Goal: Transaction & Acquisition: Purchase product/service

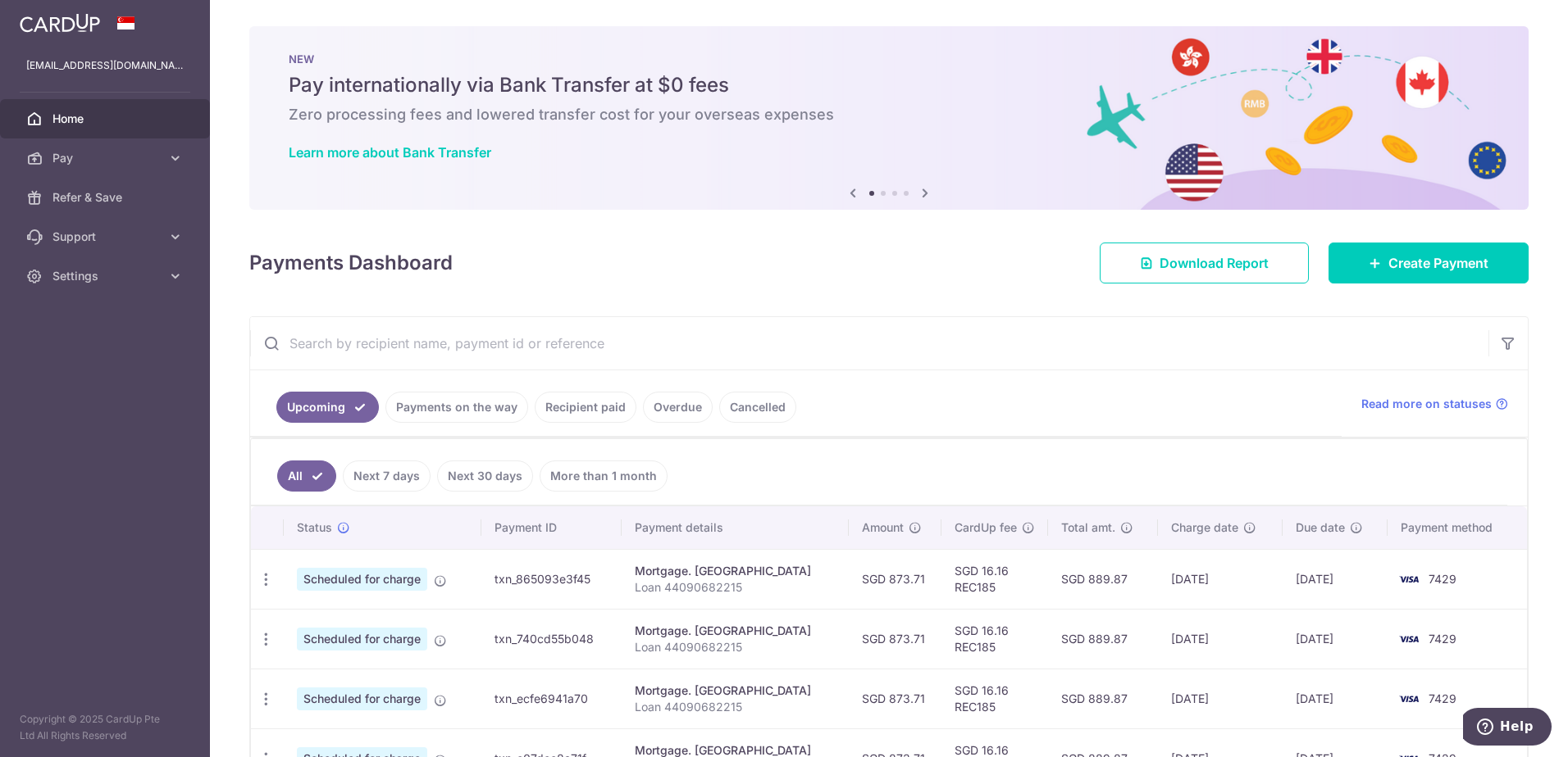
scroll to position [111, 0]
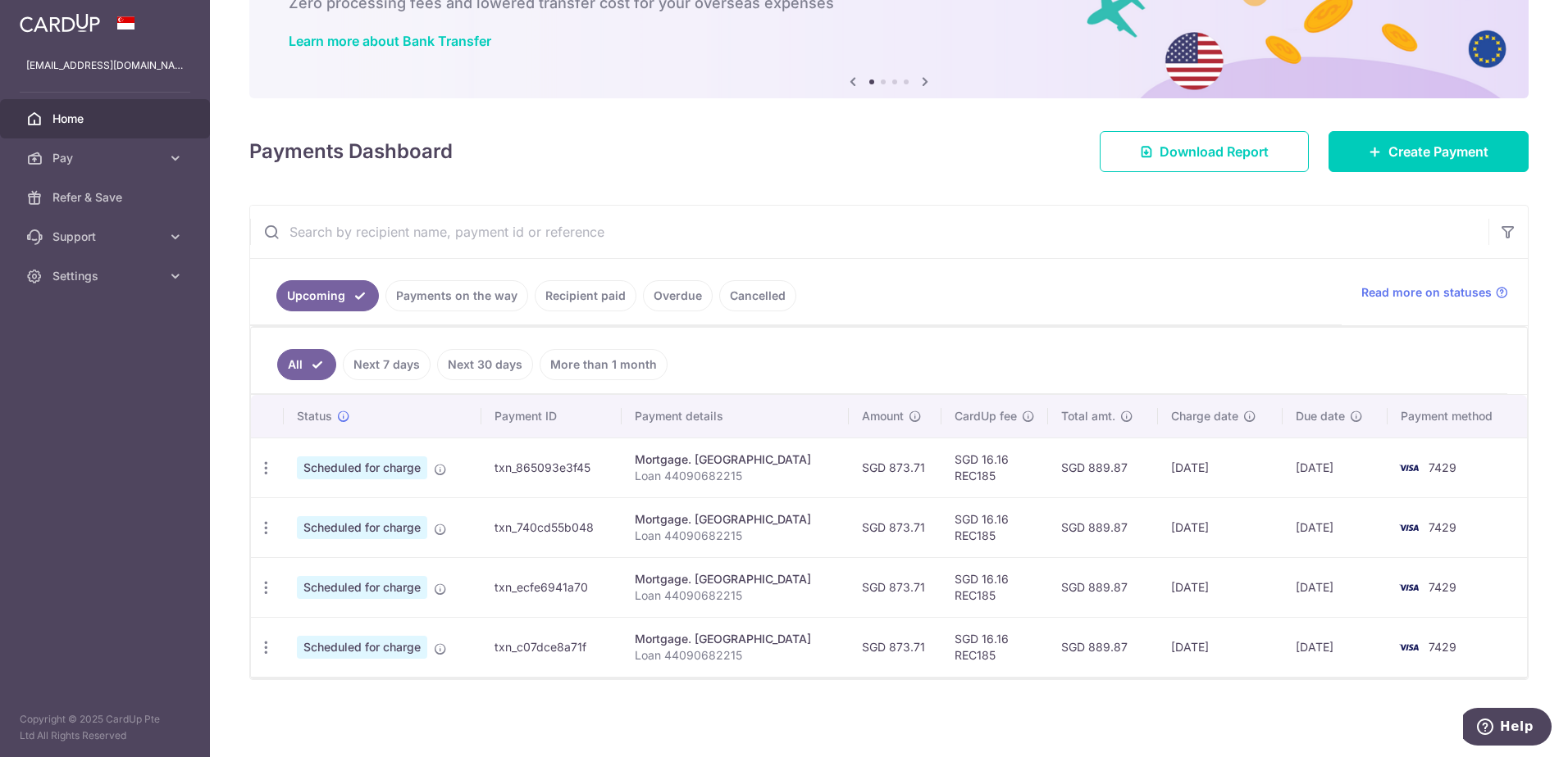
click at [463, 304] on link "Payments on the way" at bounding box center [457, 296] width 143 height 31
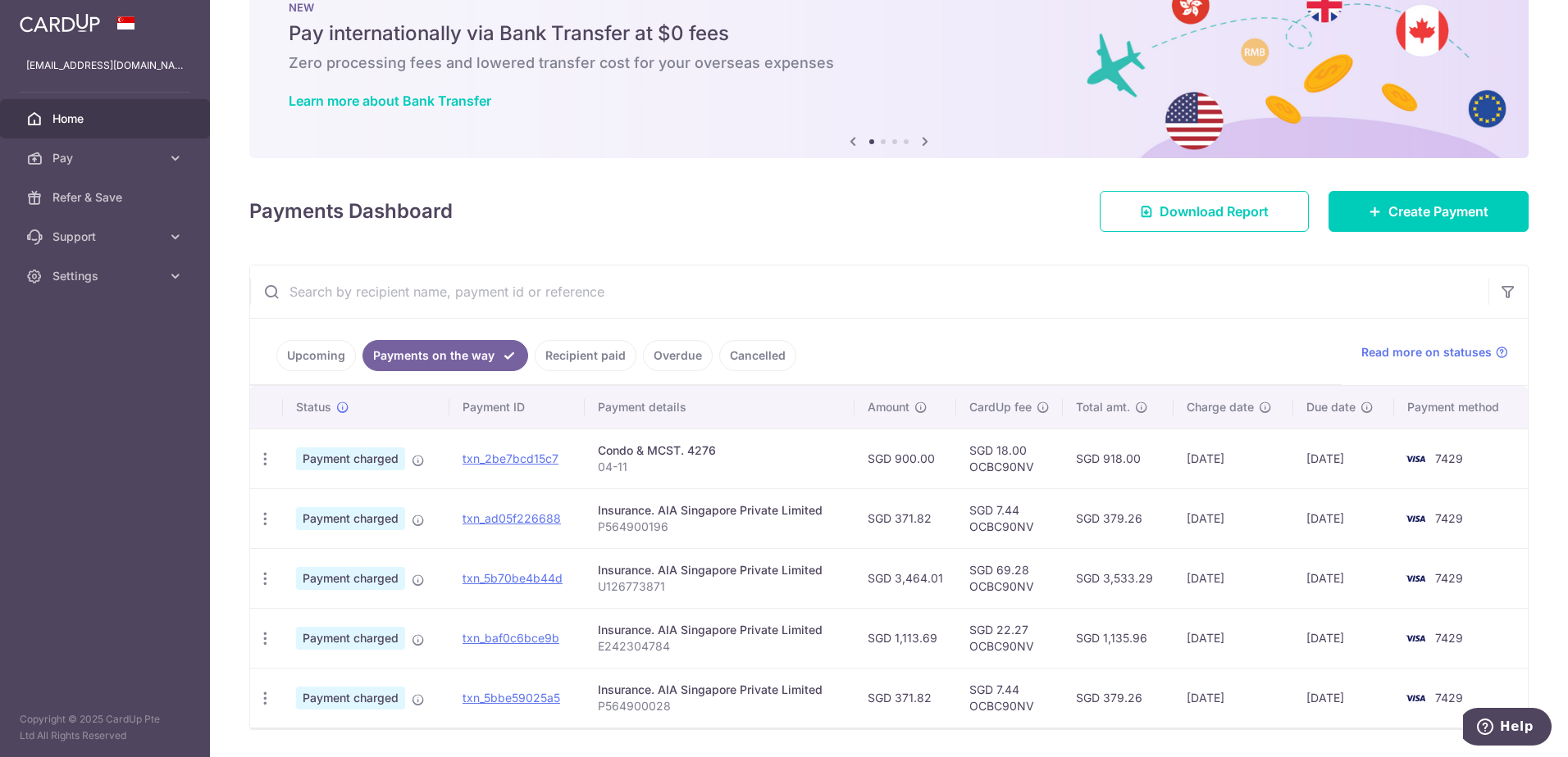
scroll to position [101, 0]
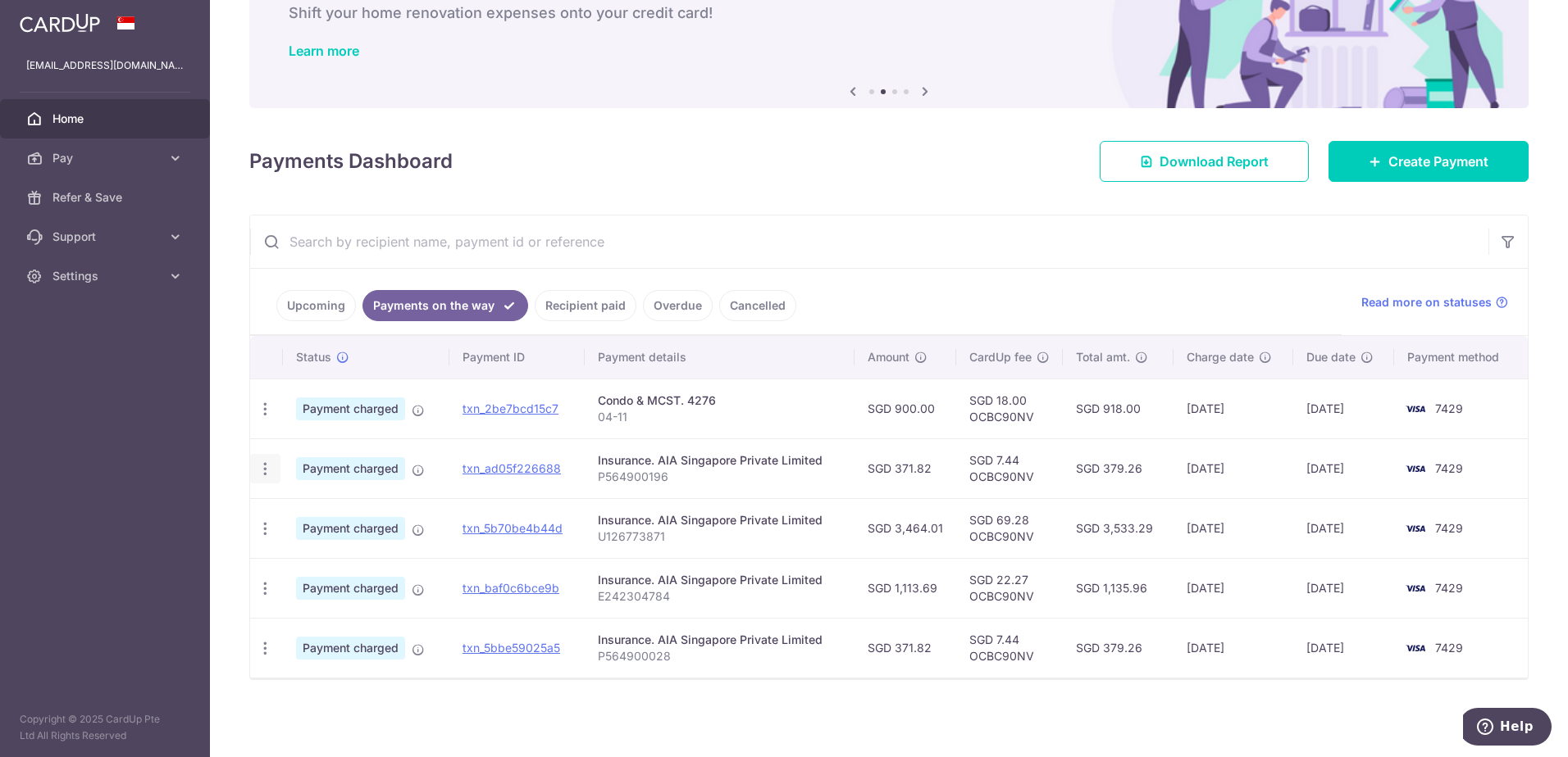
click at [255, 476] on div "PDF Receipt" at bounding box center [265, 468] width 30 height 30
click at [258, 475] on icon "button" at bounding box center [265, 469] width 17 height 17
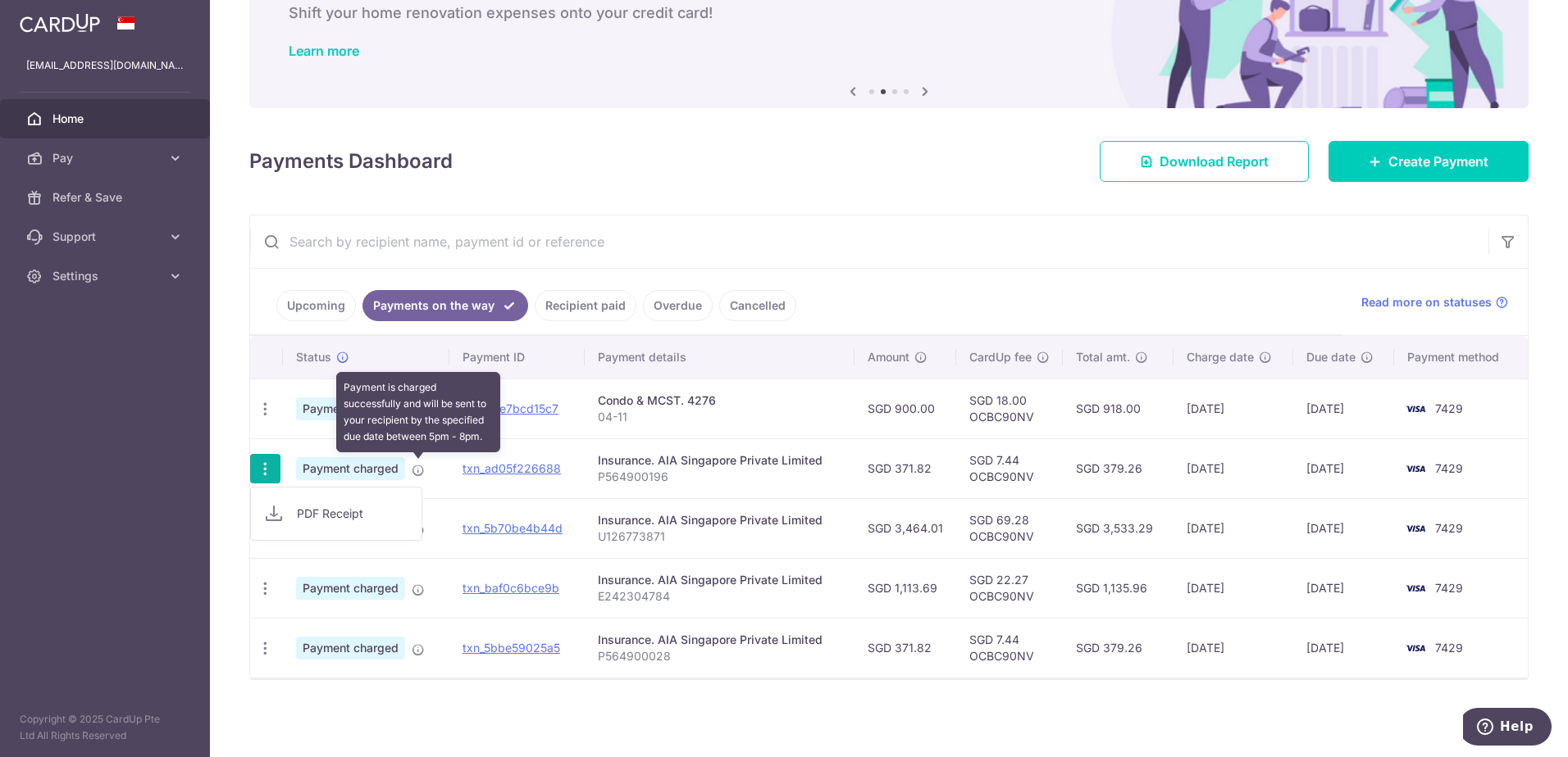
click at [420, 471] on icon at bounding box center [418, 470] width 13 height 13
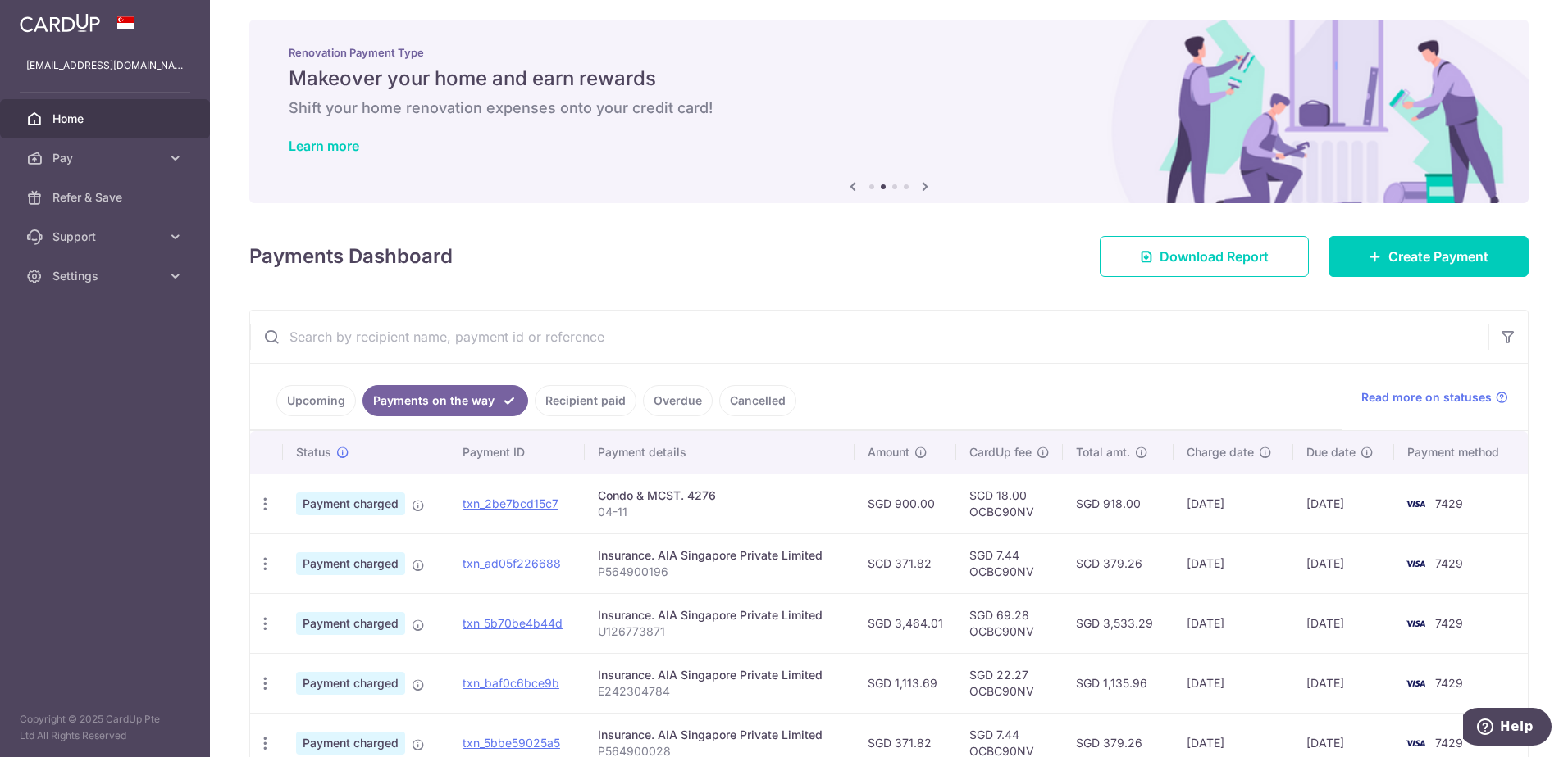
scroll to position [0, 0]
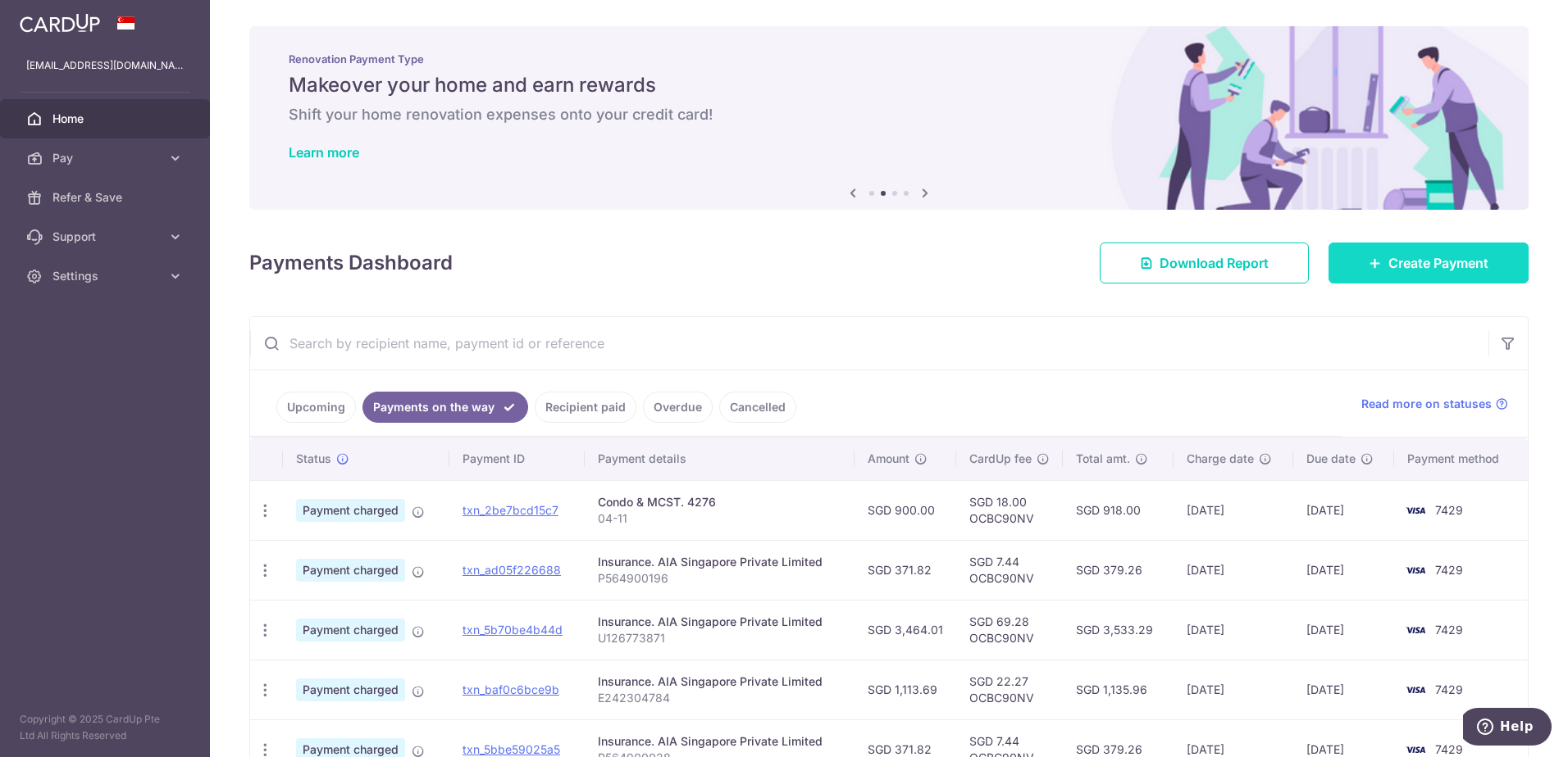
click at [1368, 253] on link "Create Payment" at bounding box center [1428, 263] width 200 height 41
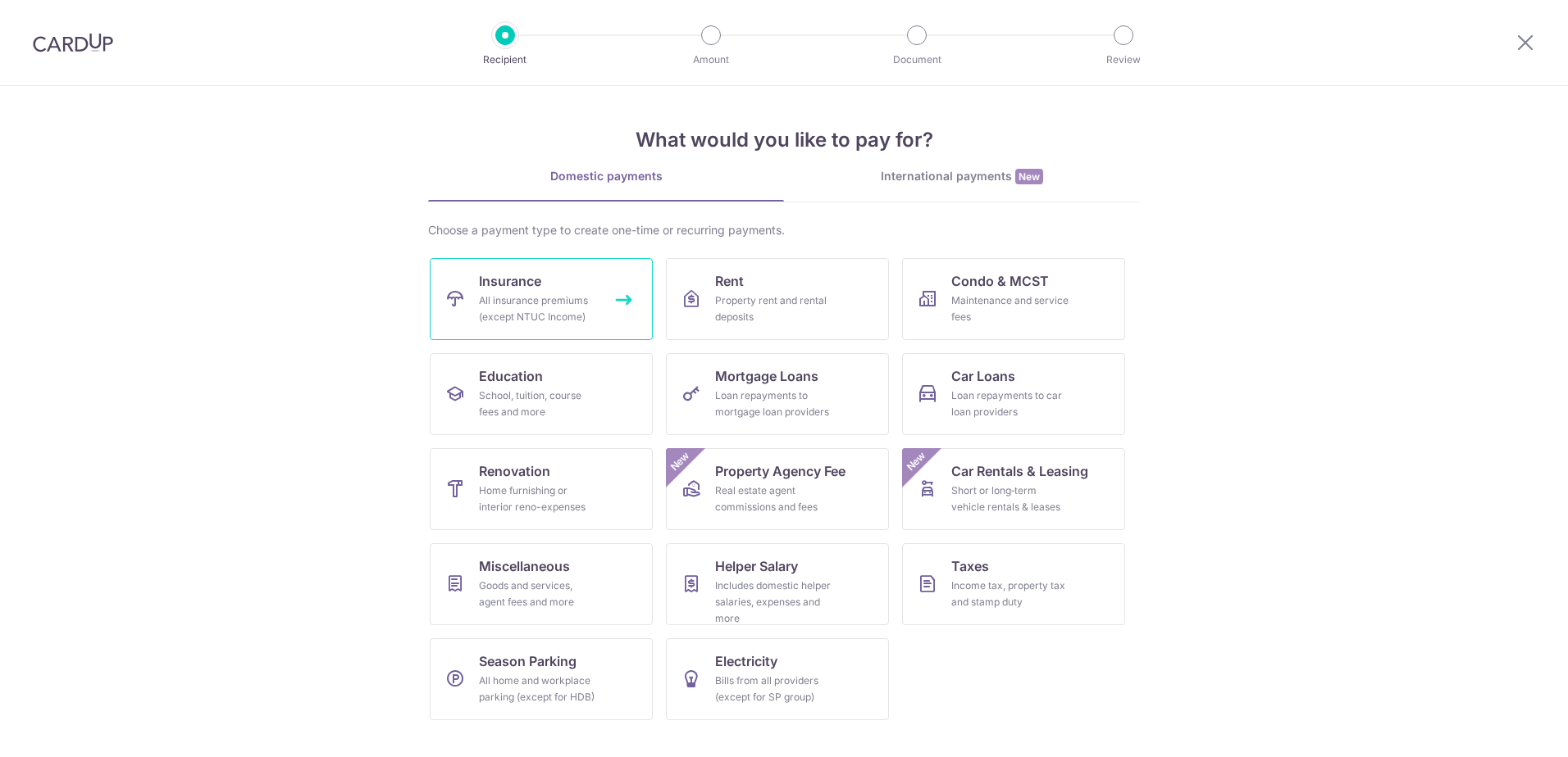
click at [550, 294] on div "All insurance premiums (except NTUC Income)" at bounding box center [538, 309] width 118 height 33
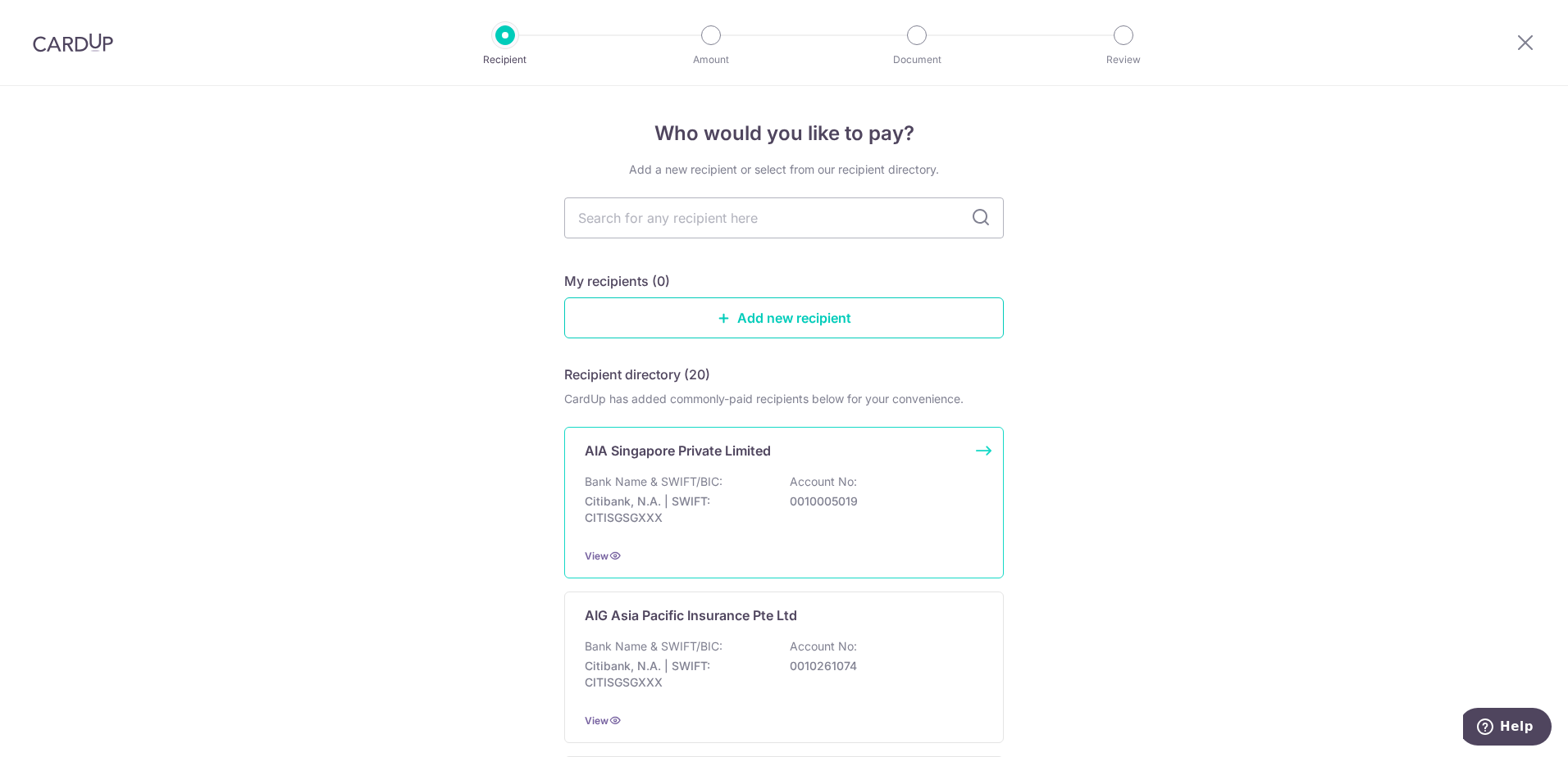
click at [652, 468] on div "AIA Singapore Private Limited Bank Name & SWIFT/BIC: Citibank, N.A. | SWIFT: CI…" at bounding box center [784, 503] width 439 height 151
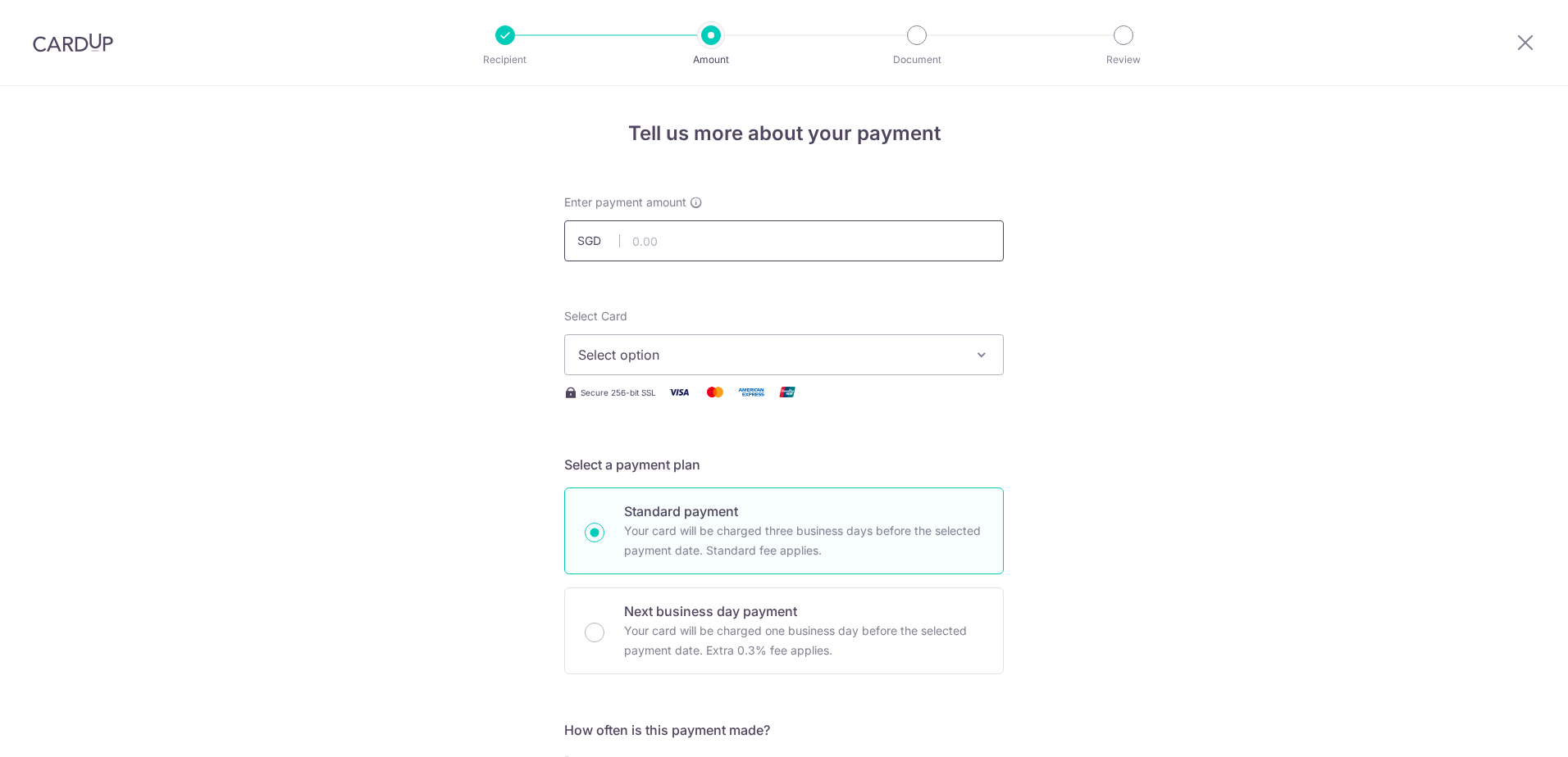
click at [660, 242] on input "text" at bounding box center [784, 240] width 439 height 41
type input "3,159.60"
click at [705, 357] on span "Select option" at bounding box center [769, 355] width 382 height 20
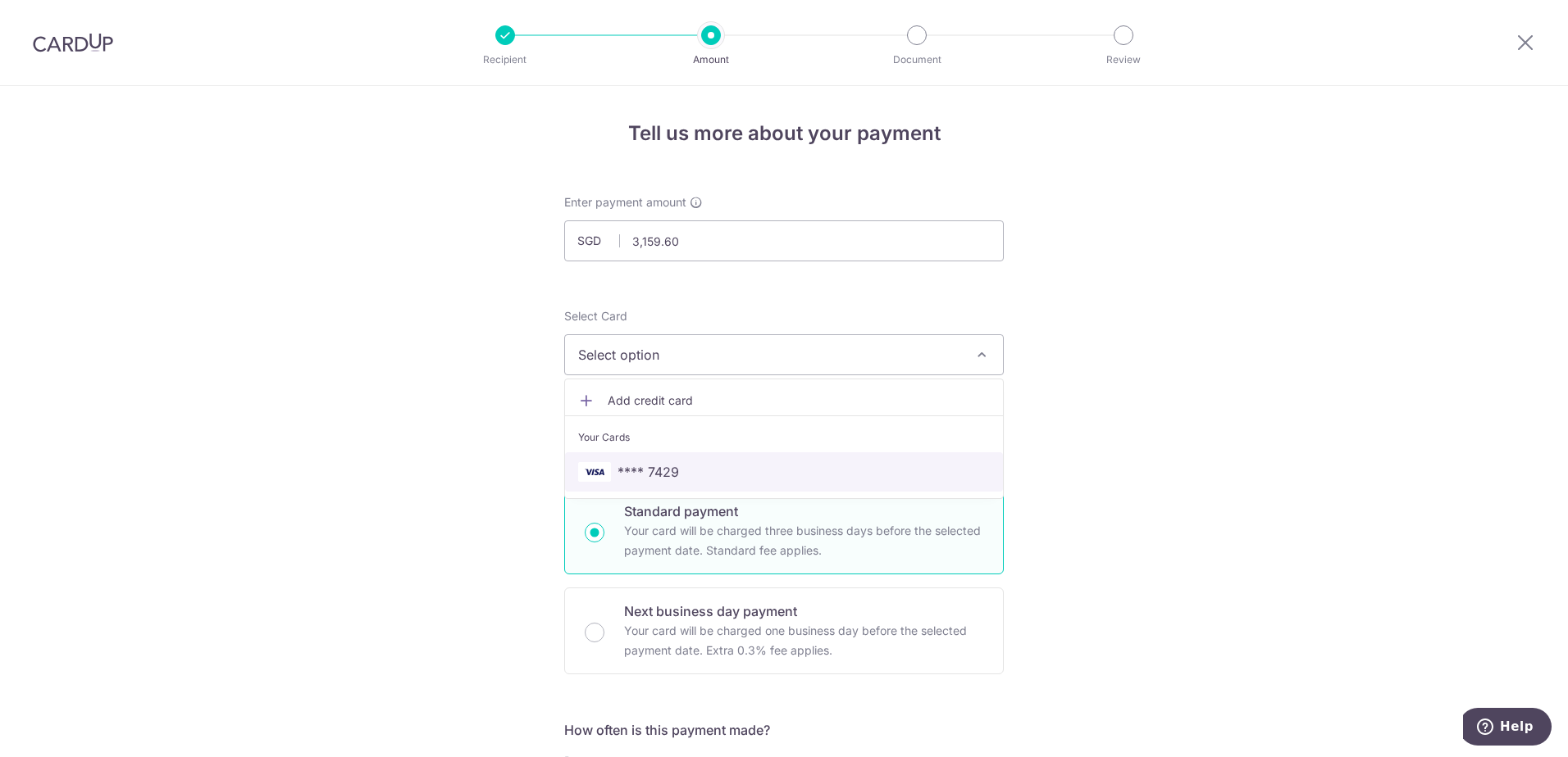
click at [643, 474] on span "**** 7429" at bounding box center [649, 473] width 62 height 20
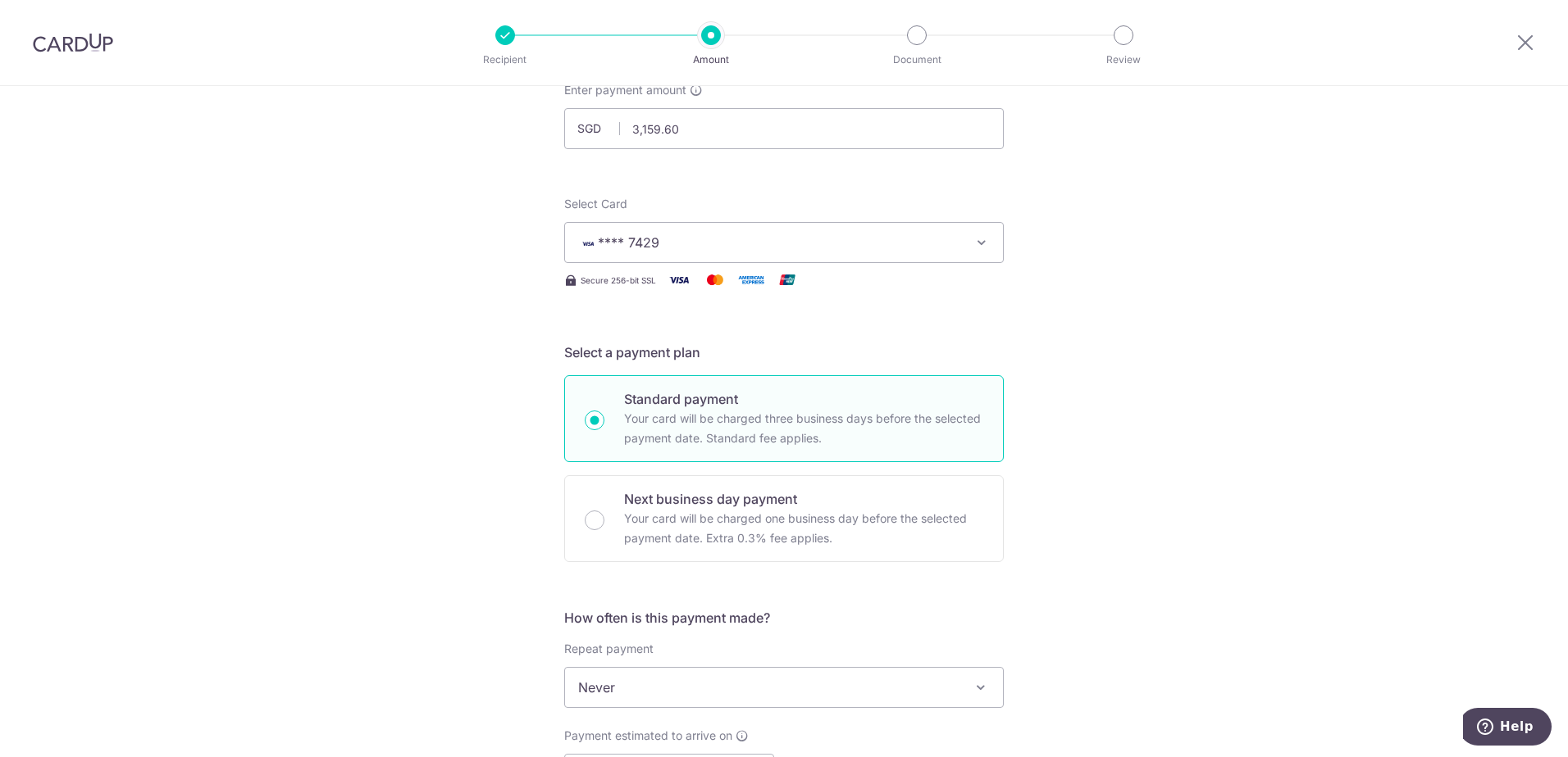
scroll to position [328, 0]
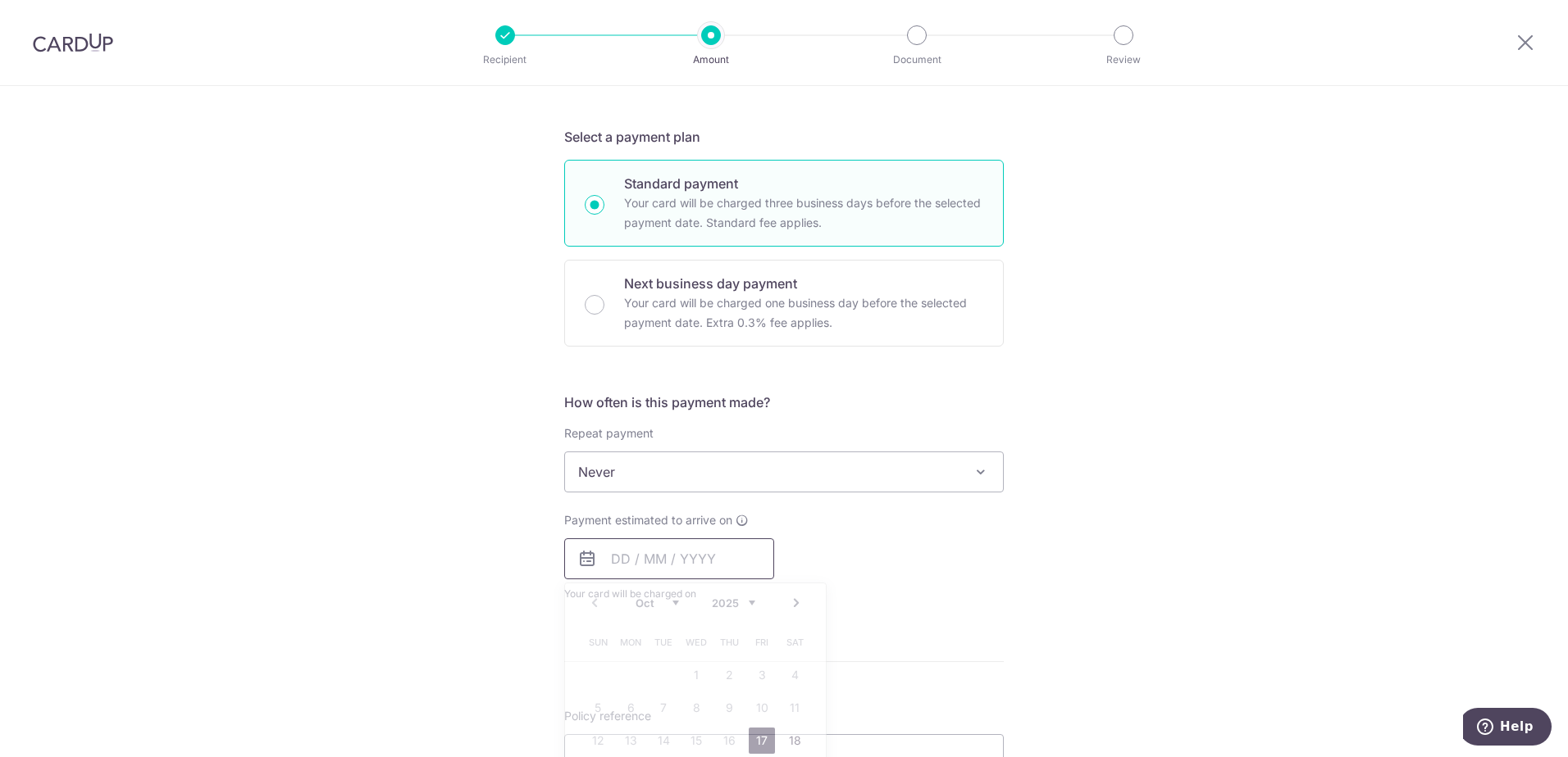
click at [667, 566] on input "text" at bounding box center [669, 559] width 210 height 41
drag, startPoint x: 755, startPoint y: 732, endPoint x: 911, endPoint y: 574, distance: 222.0
click at [755, 733] on link "17" at bounding box center [761, 741] width 26 height 26
type input "[DATE]"
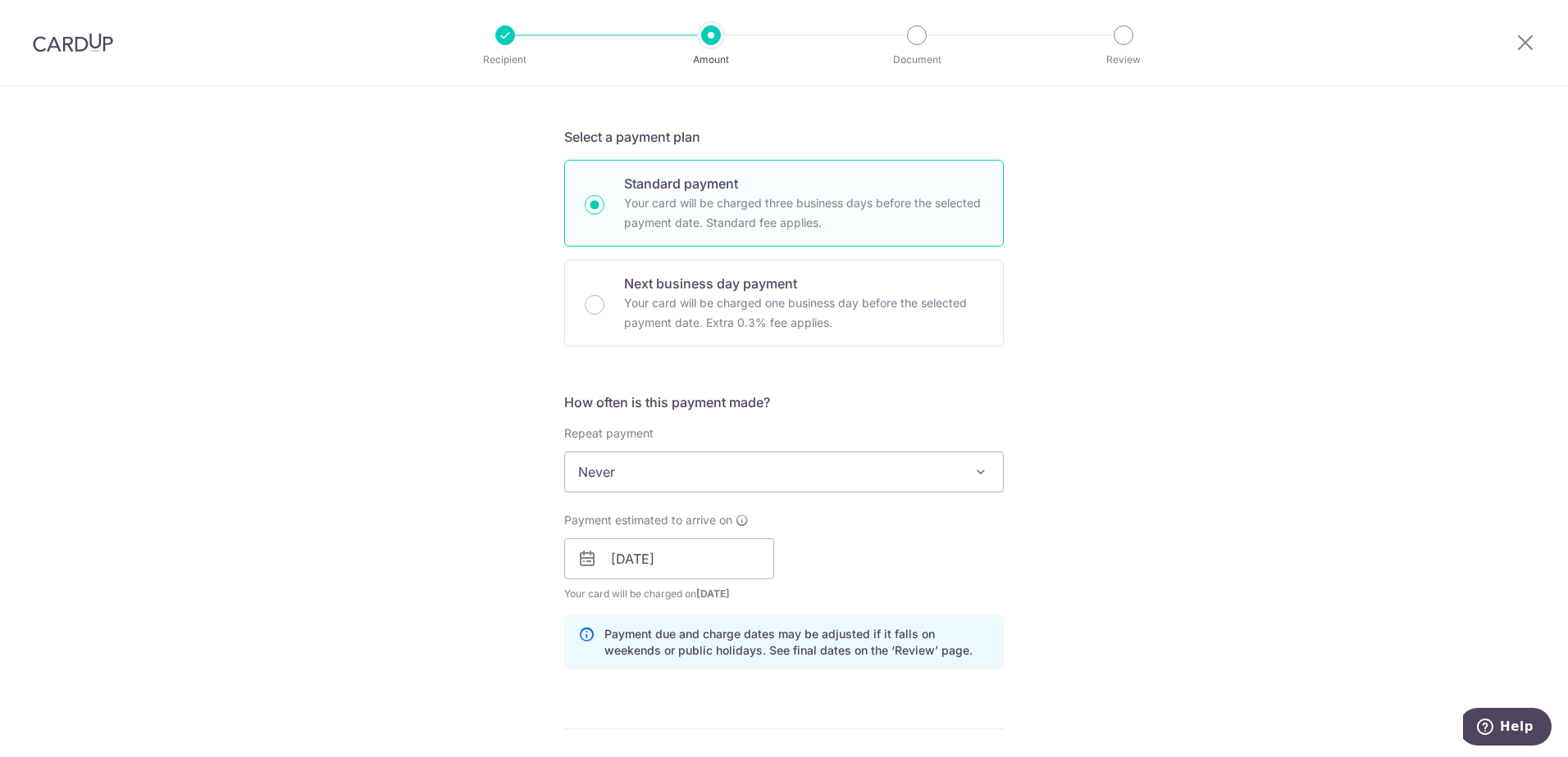
scroll to position [738, 0]
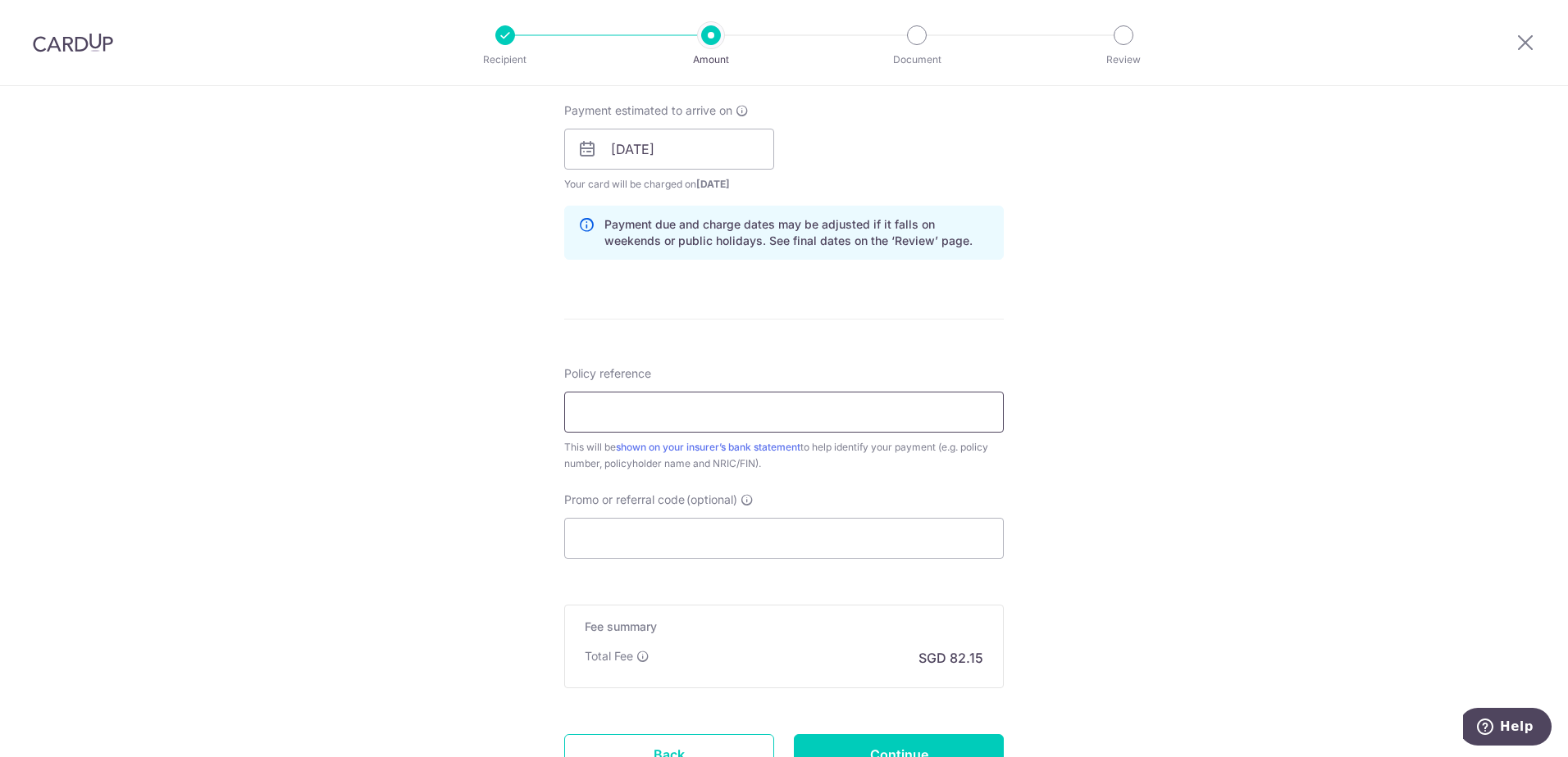
click at [714, 418] on input "Policy reference" at bounding box center [784, 412] width 439 height 41
click at [670, 413] on input "Policy reference" at bounding box center [784, 412] width 439 height 41
type input "U126773732"
click at [689, 541] on input "Promo or referral code (optional)" at bounding box center [784, 538] width 439 height 41
paste input "OCBC90NV"
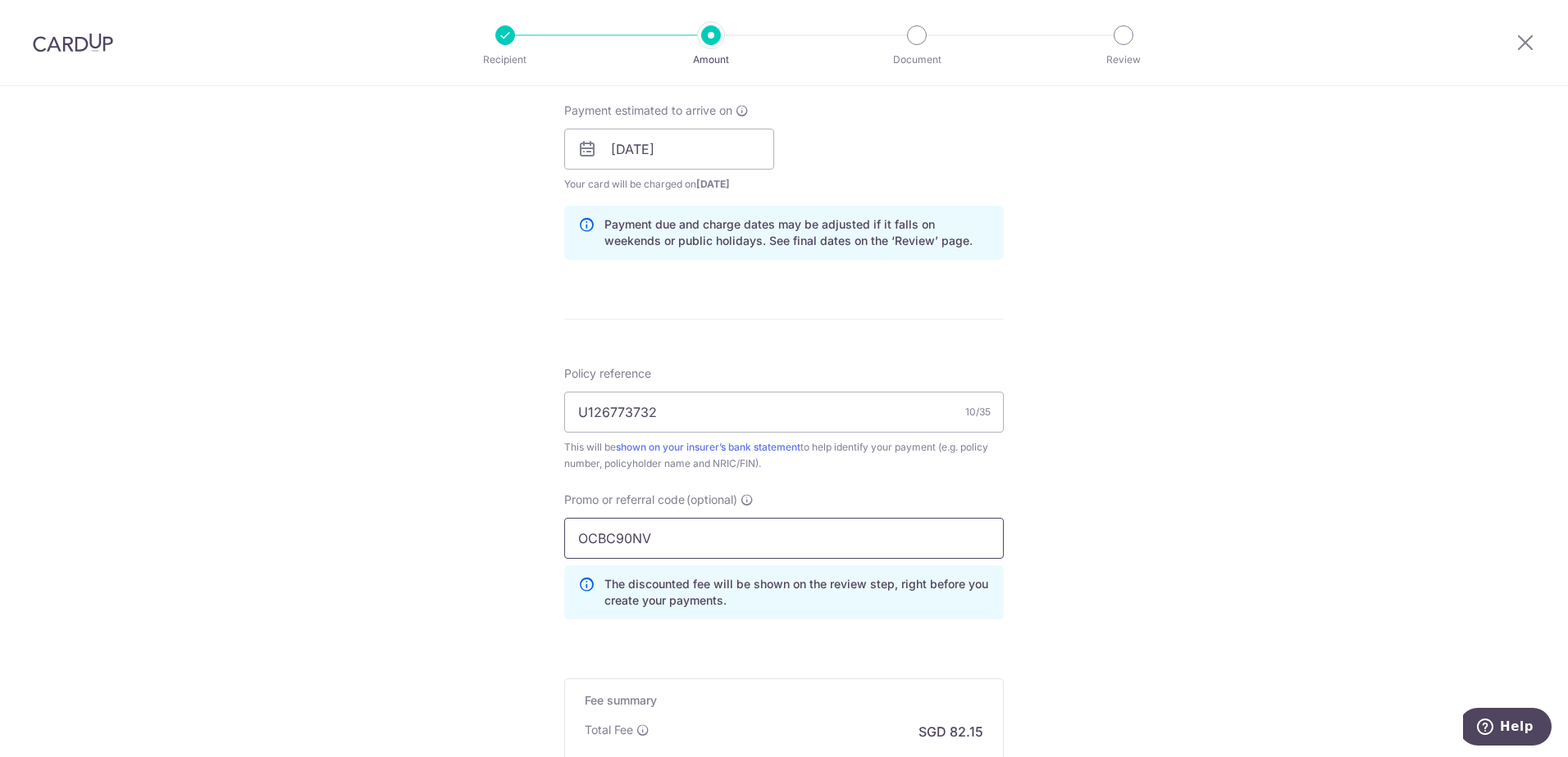
type input "OCBC90NV"
click at [1260, 589] on div "Tell us more about your payment Enter payment amount SGD 3,159.60 3159.60 Selec…" at bounding box center [784, 159] width 1568 height 1624
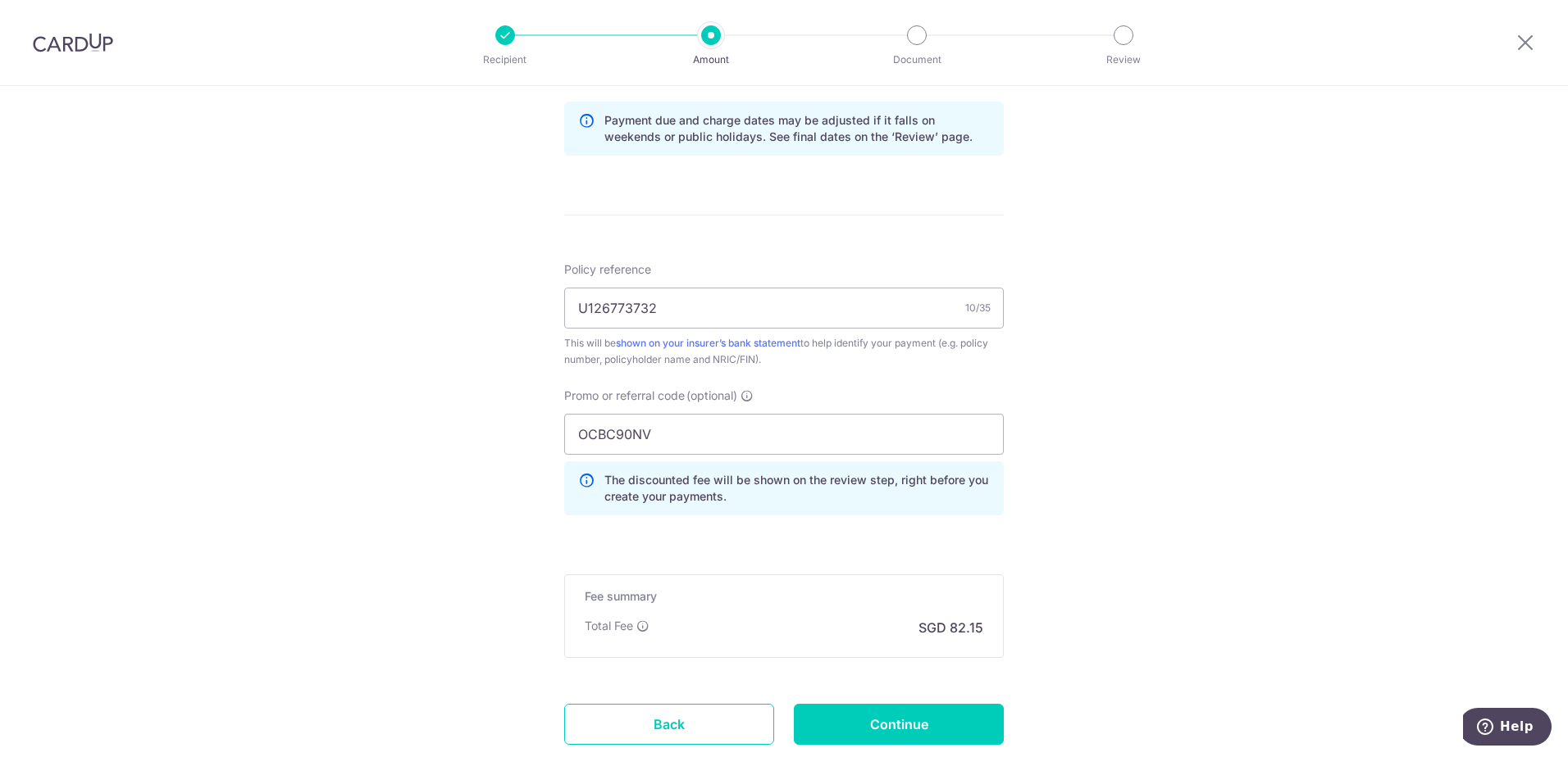
scroll to position [953, 0]
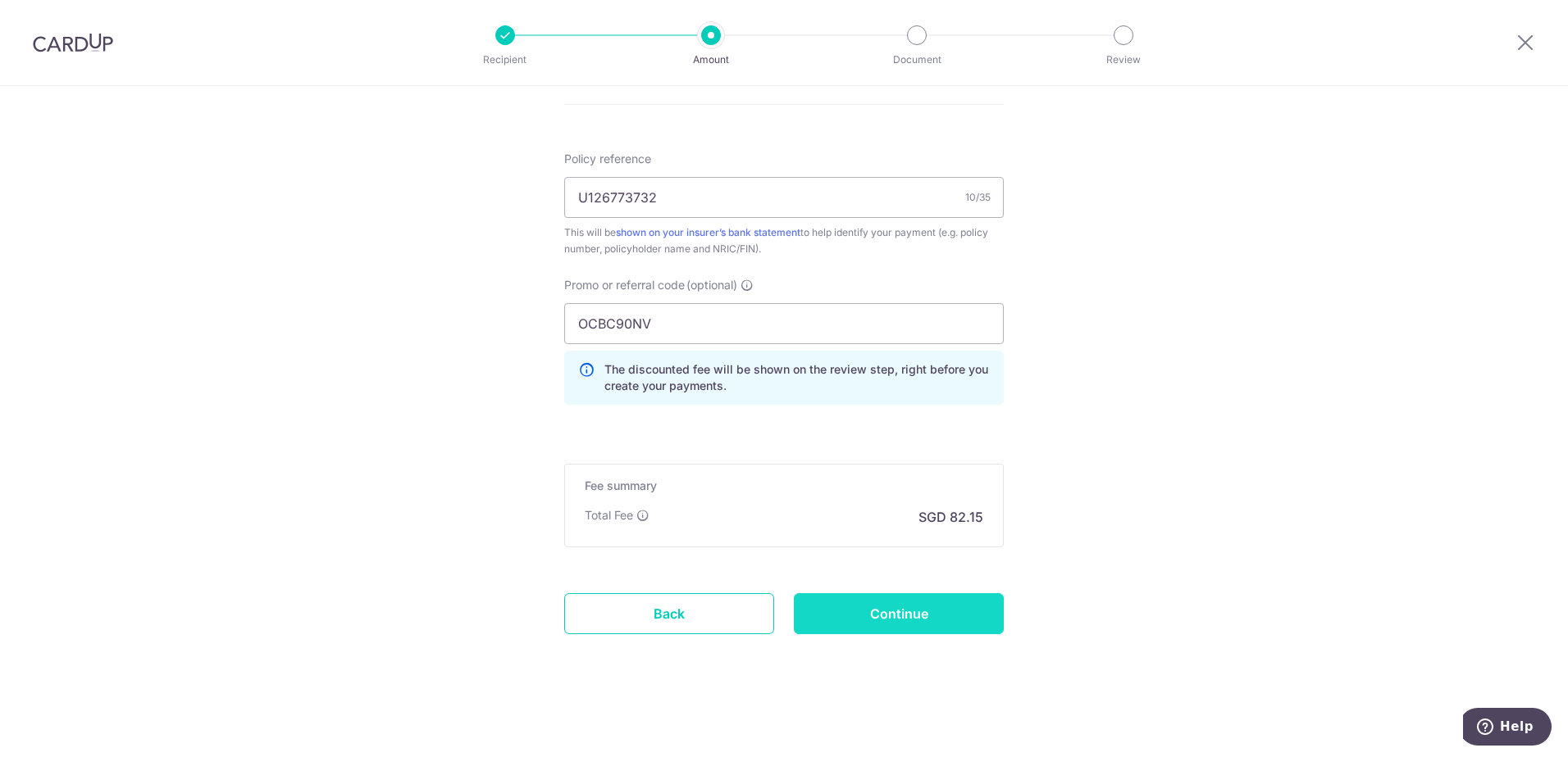
click at [930, 622] on input "Continue" at bounding box center [899, 613] width 210 height 41
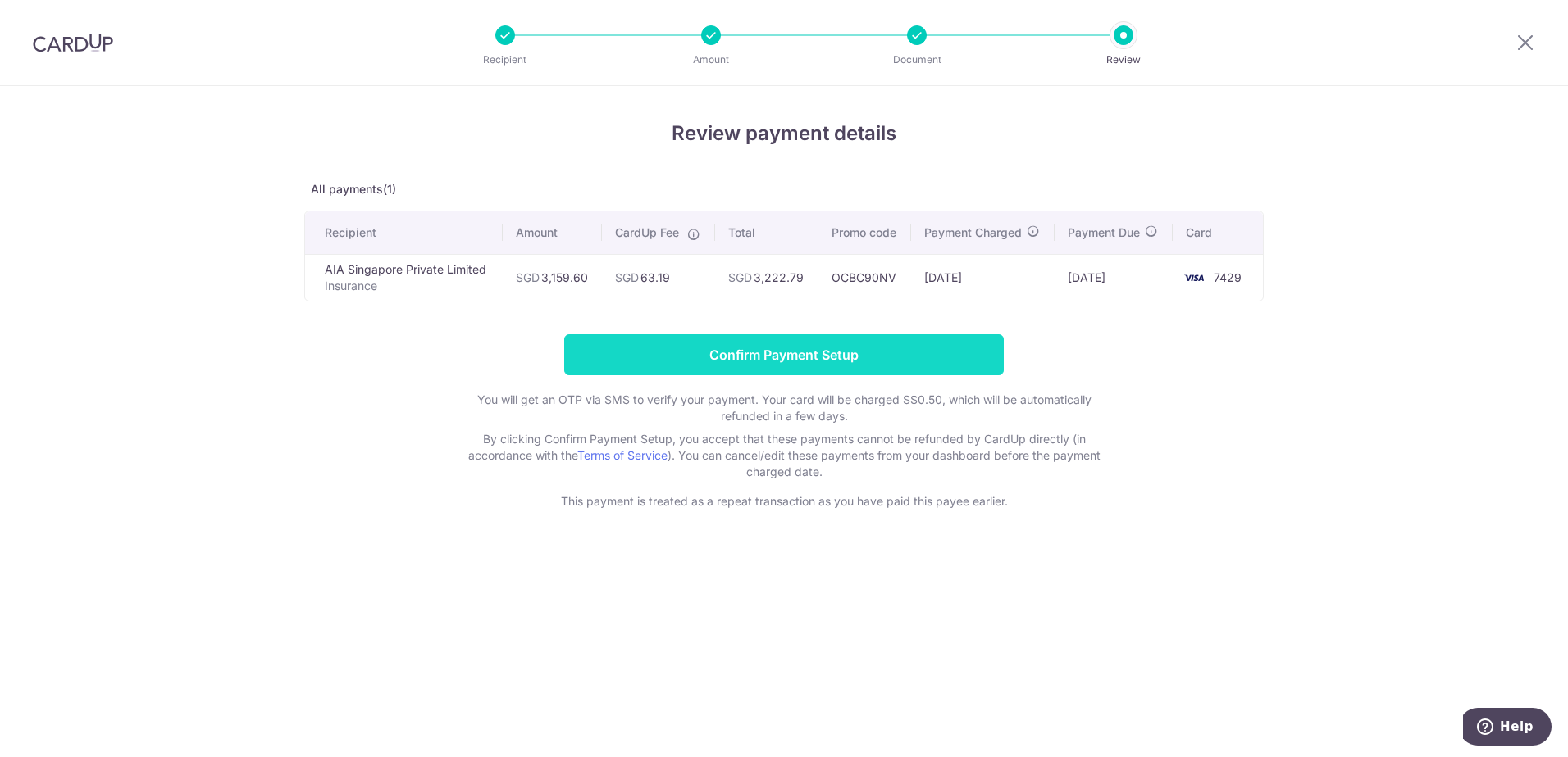
click at [829, 358] on input "Confirm Payment Setup" at bounding box center [784, 354] width 439 height 41
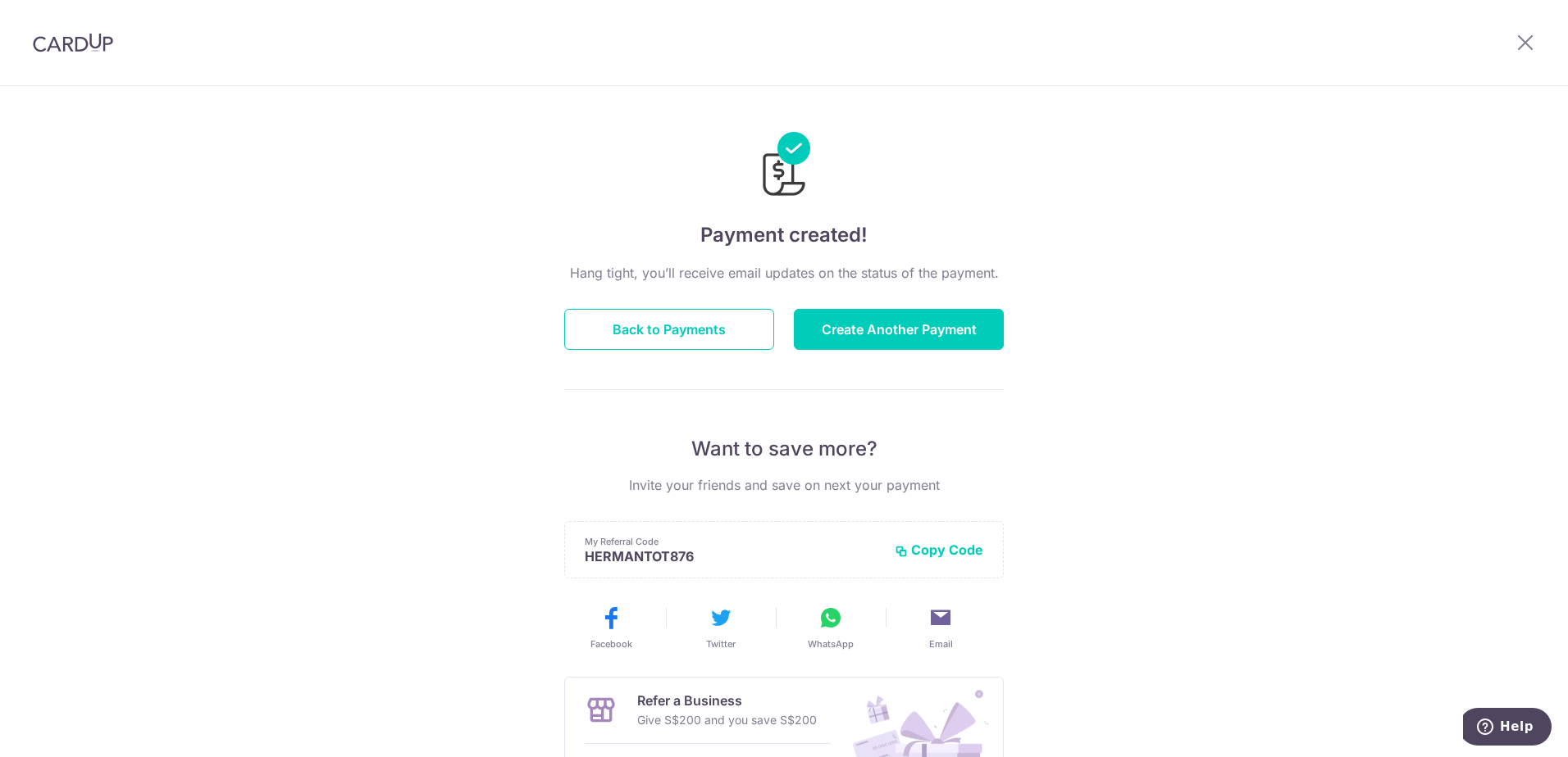
scroll to position [204, 0]
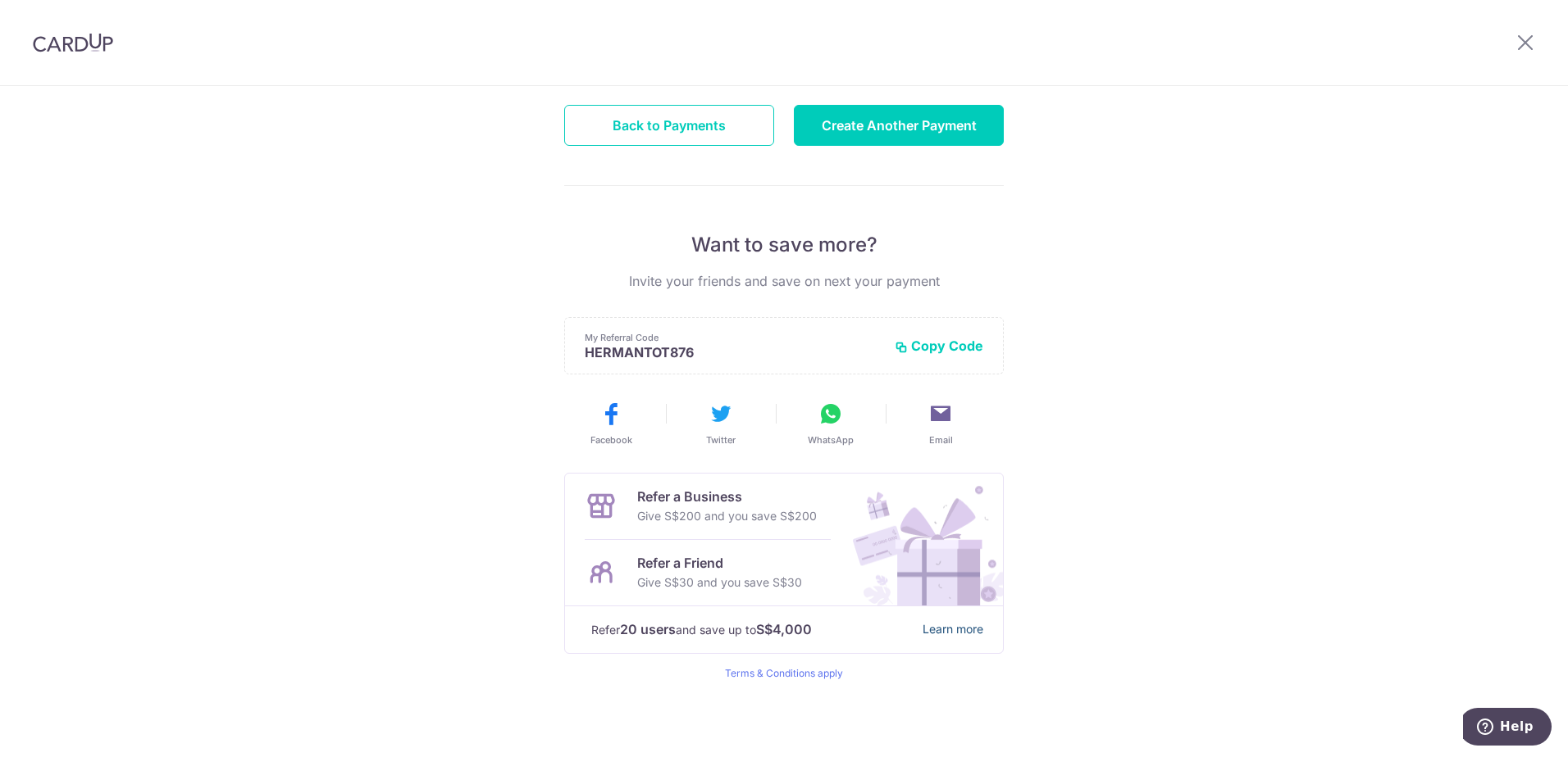
click at [938, 627] on link "Learn more" at bounding box center [952, 629] width 61 height 21
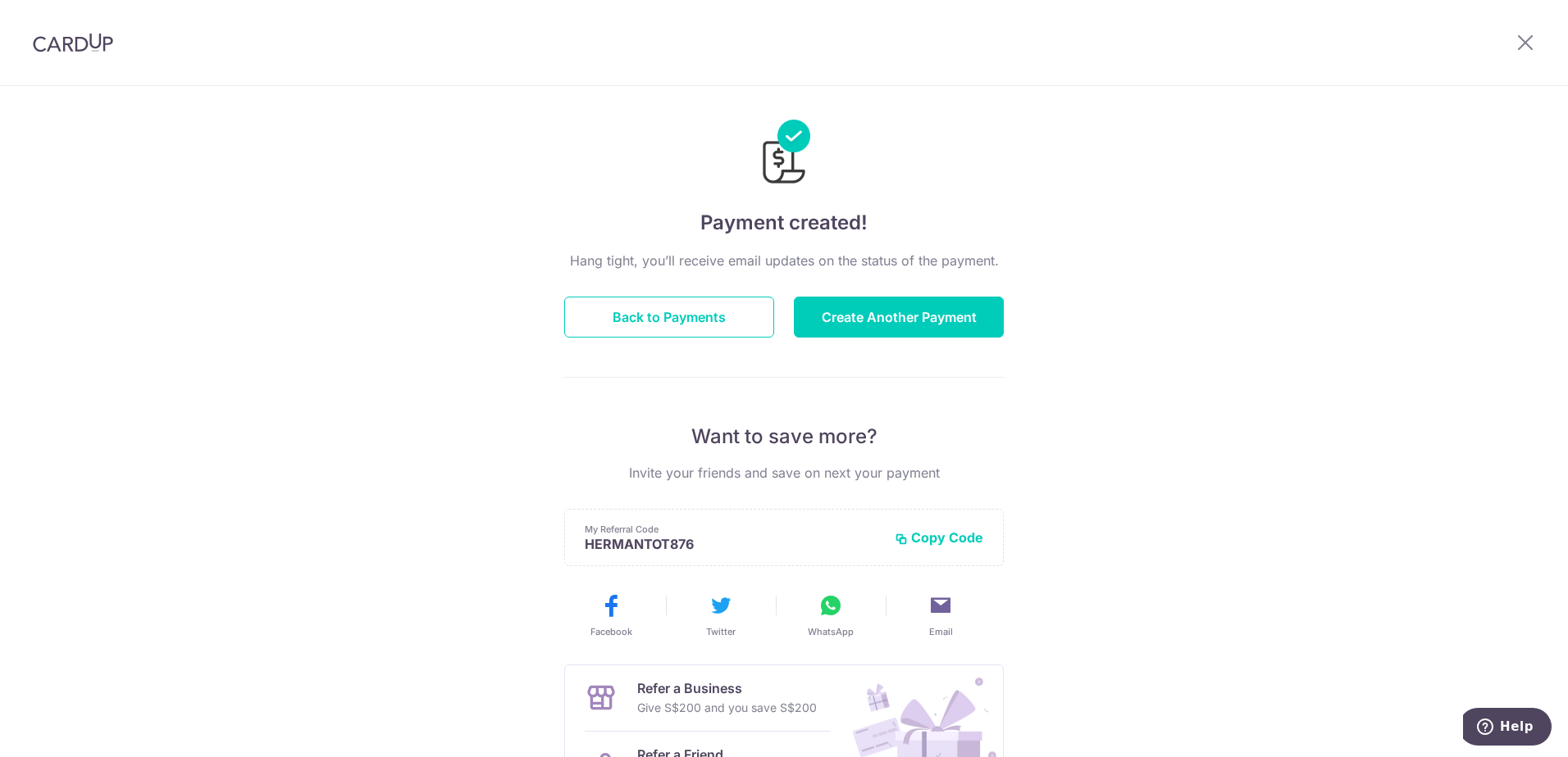
scroll to position [0, 0]
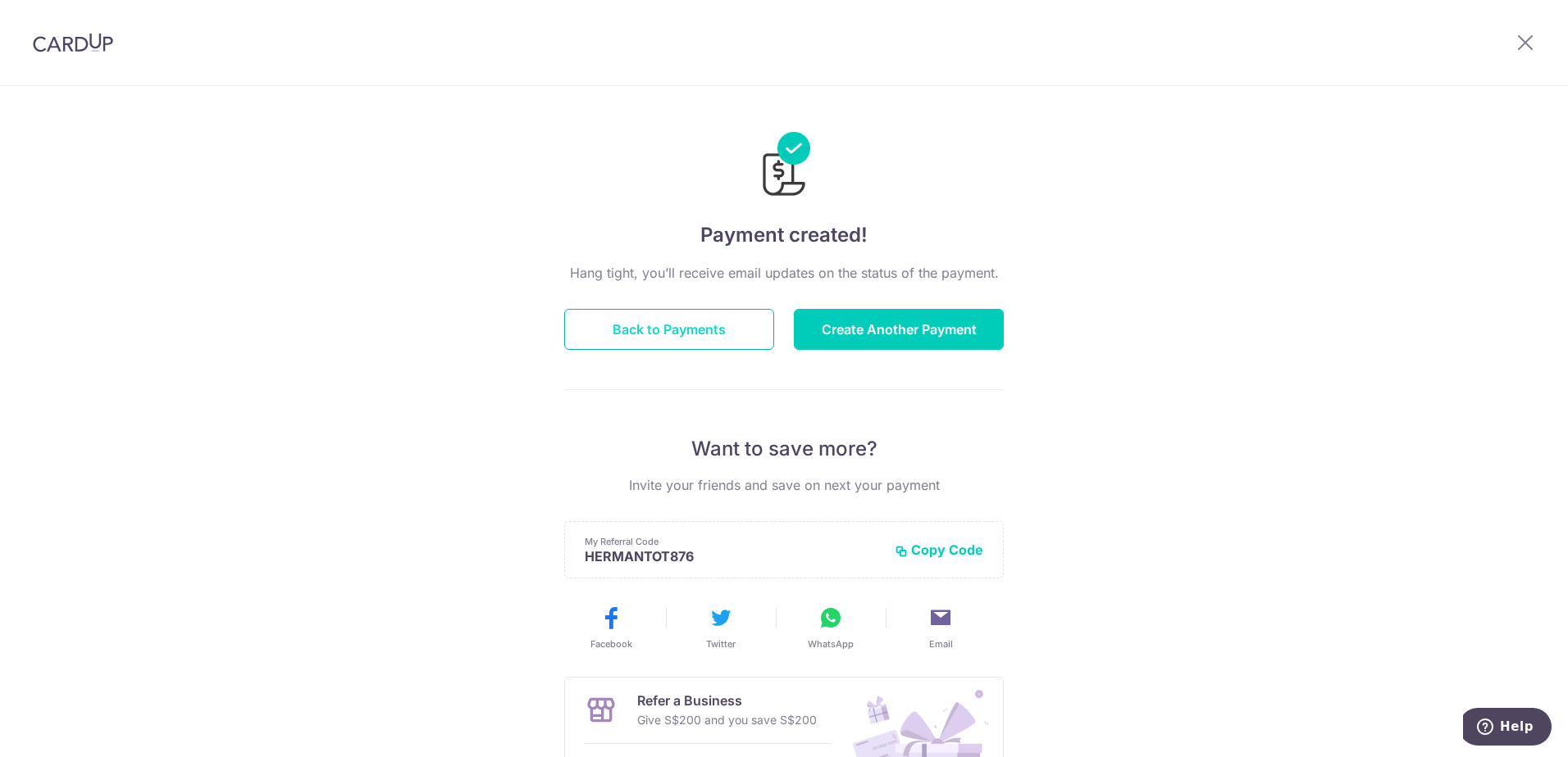
click at [723, 338] on button "Back to Payments" at bounding box center [669, 329] width 210 height 41
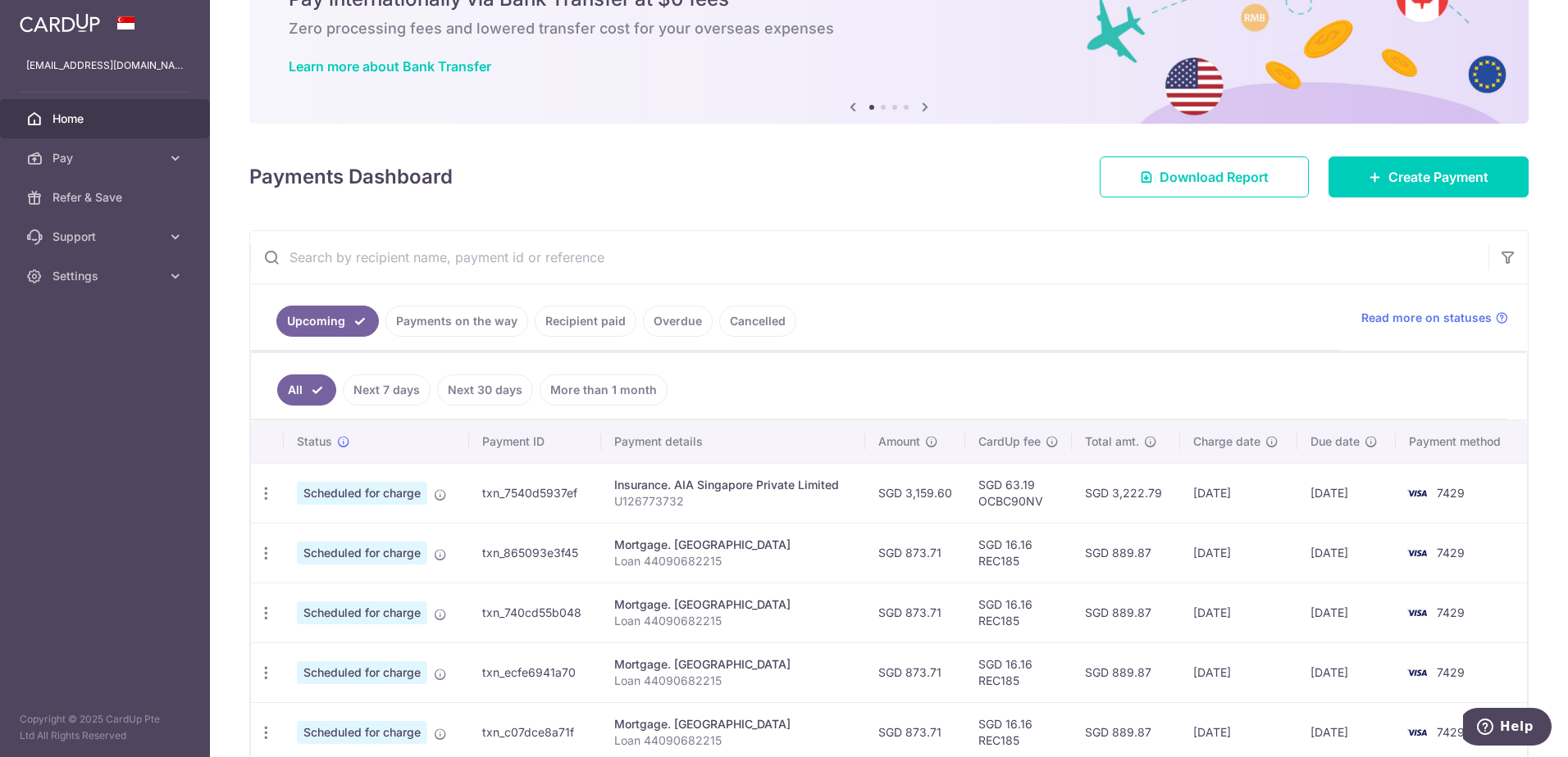
scroll to position [164, 0]
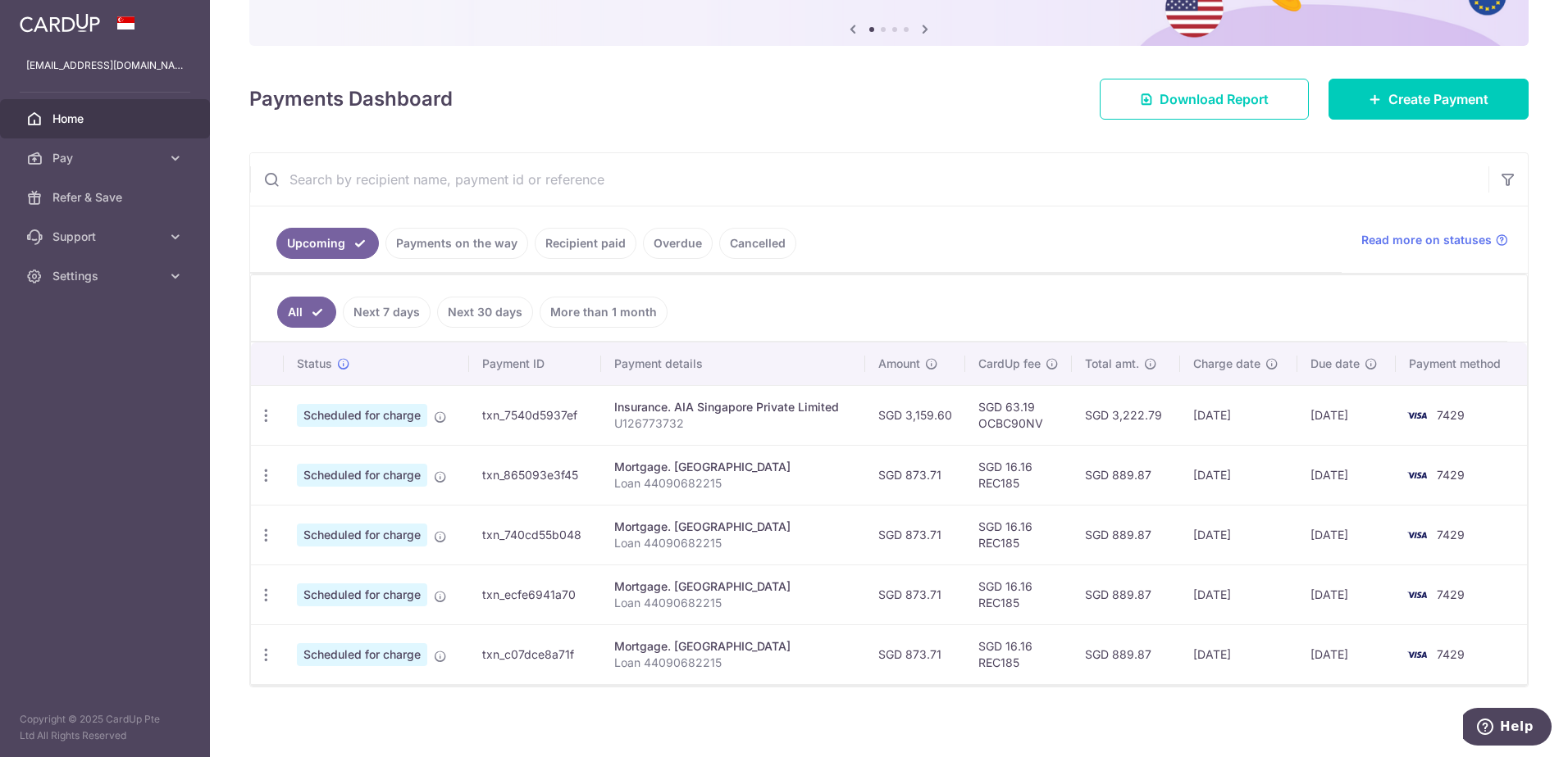
click at [402, 311] on link "Next 7 days" at bounding box center [386, 312] width 88 height 31
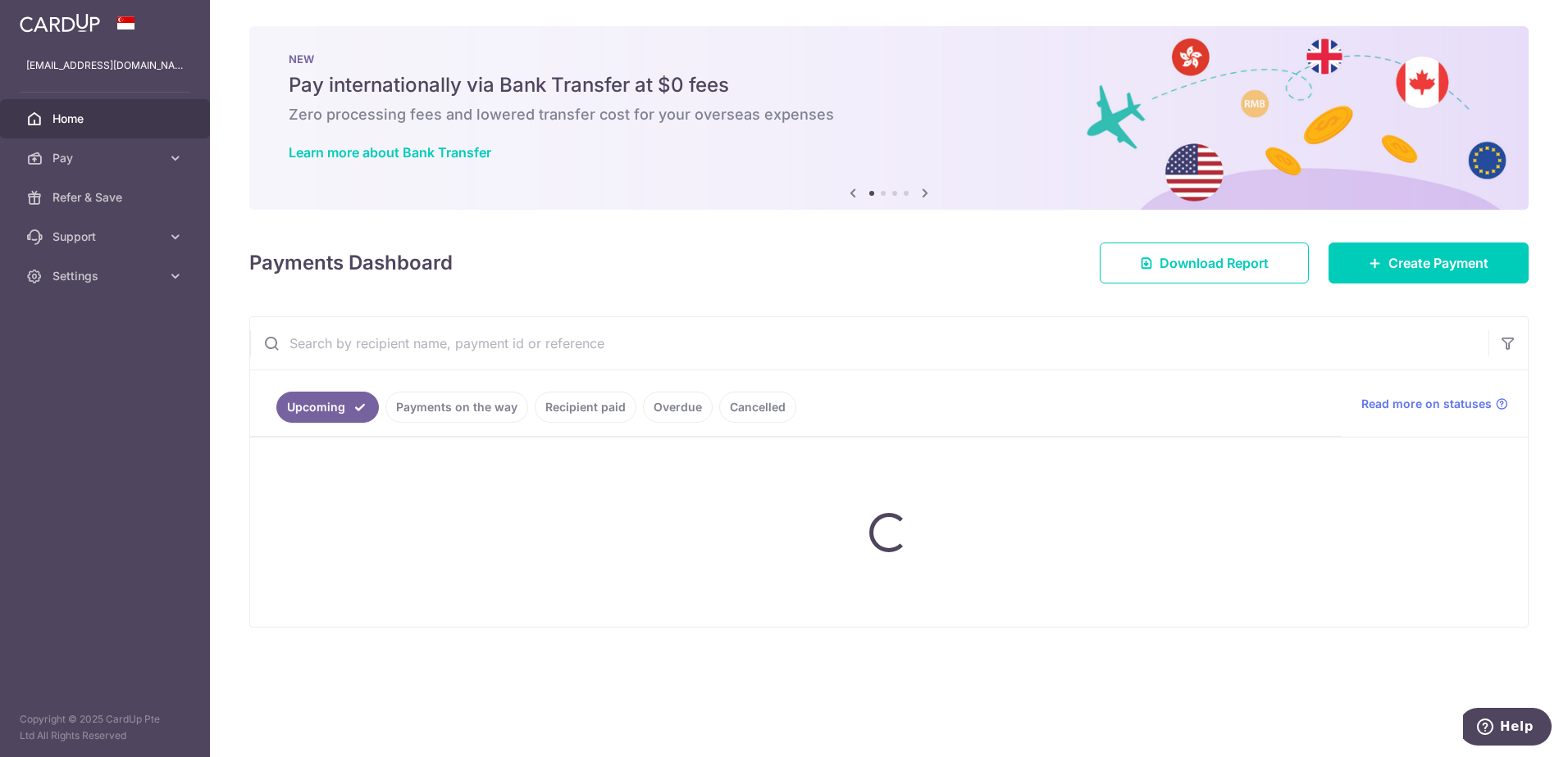
click at [449, 241] on div "Payments Dashboard Download Report Create Payment" at bounding box center [889, 260] width 1279 height 48
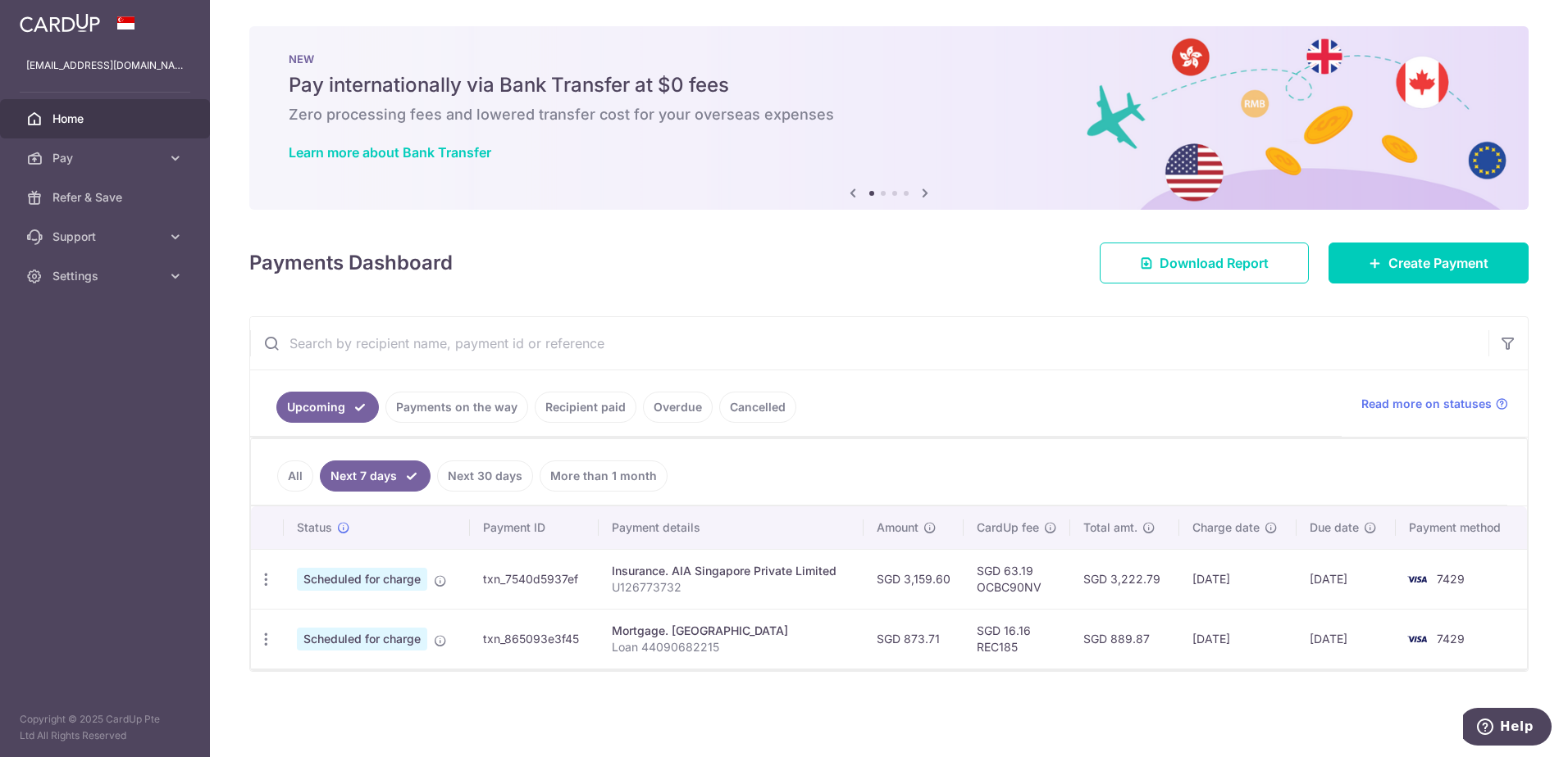
click at [303, 463] on link "All" at bounding box center [295, 476] width 36 height 31
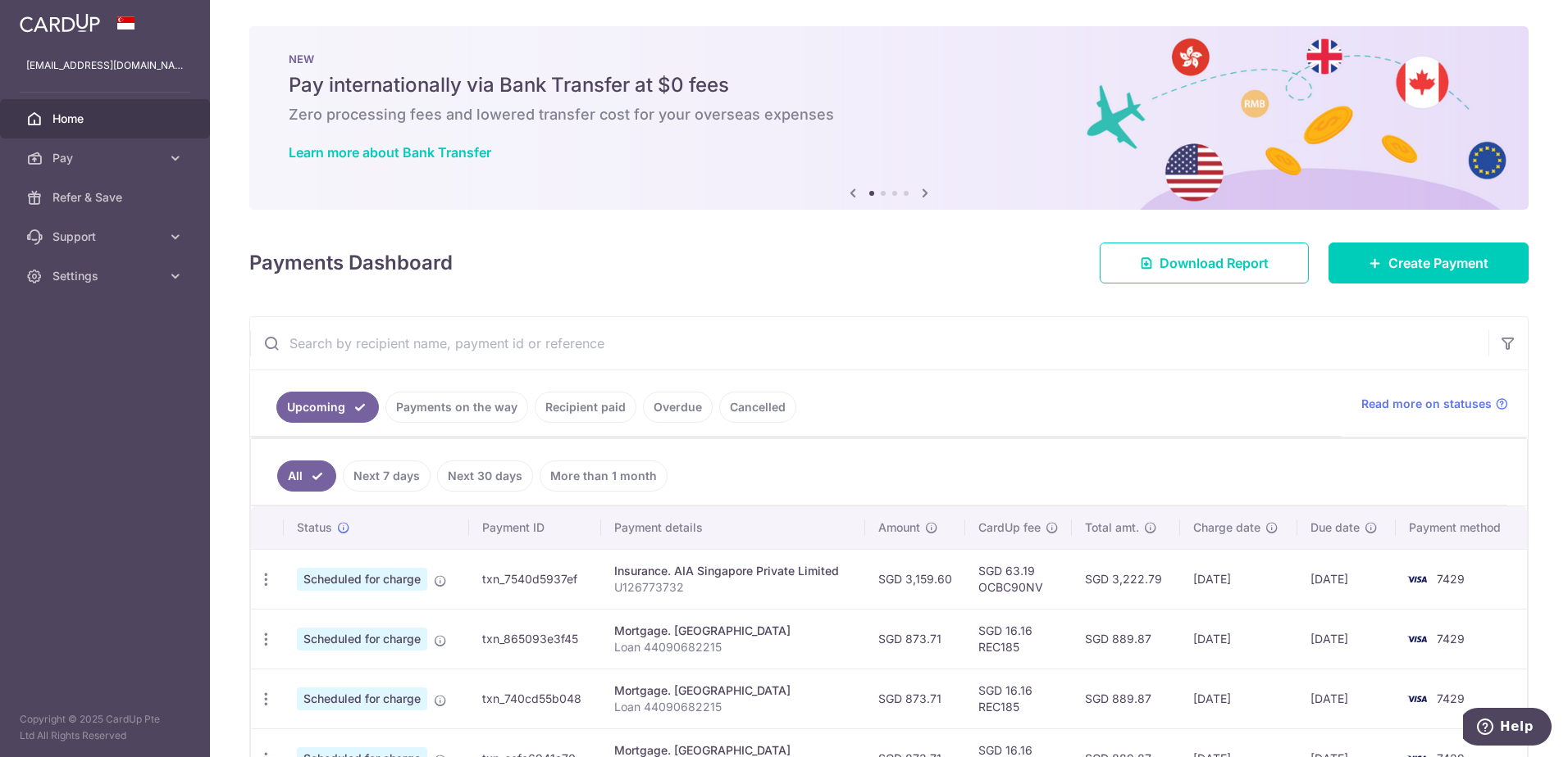
click at [429, 416] on link "Payments on the way" at bounding box center [457, 407] width 143 height 31
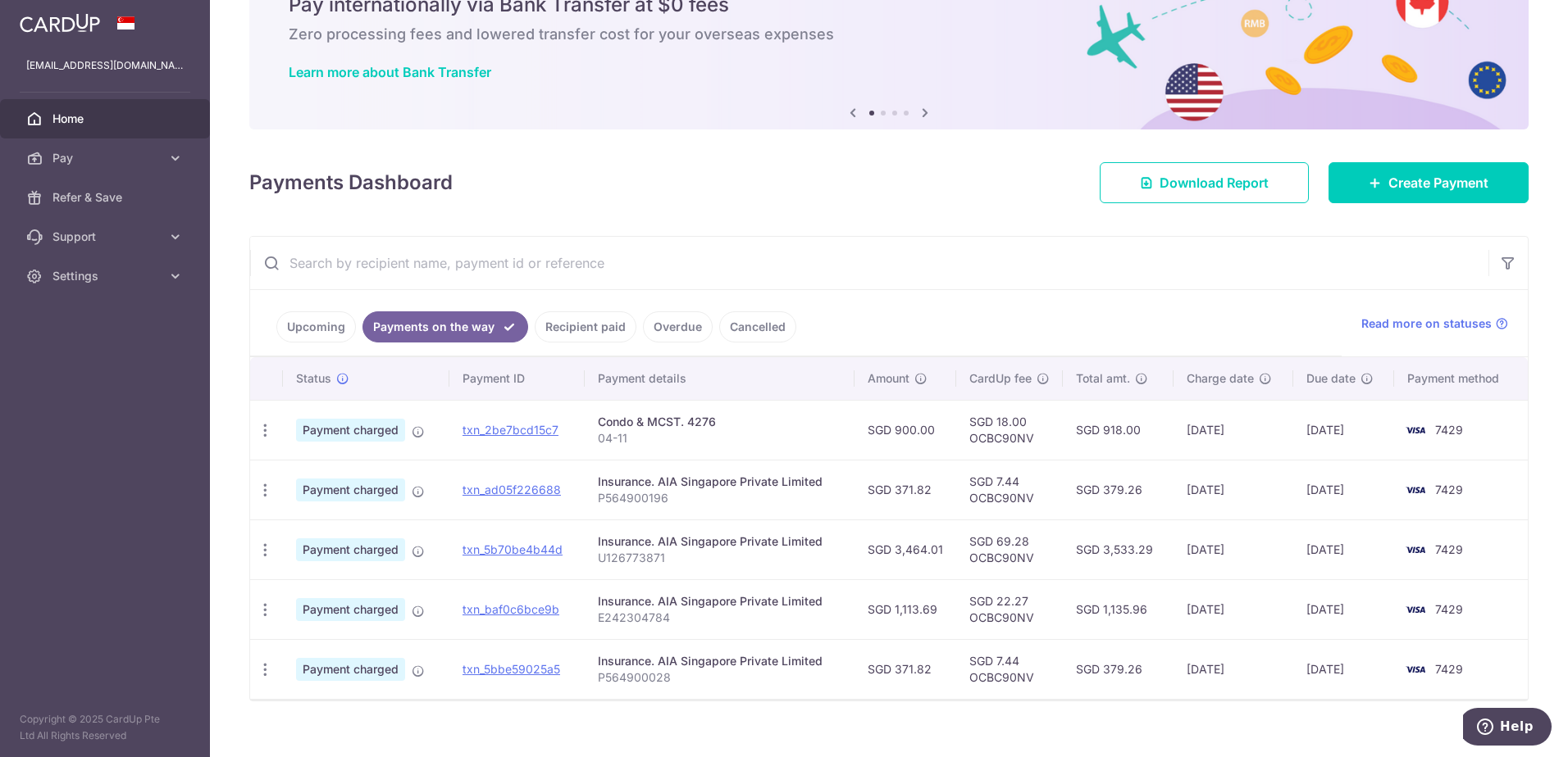
scroll to position [101, 0]
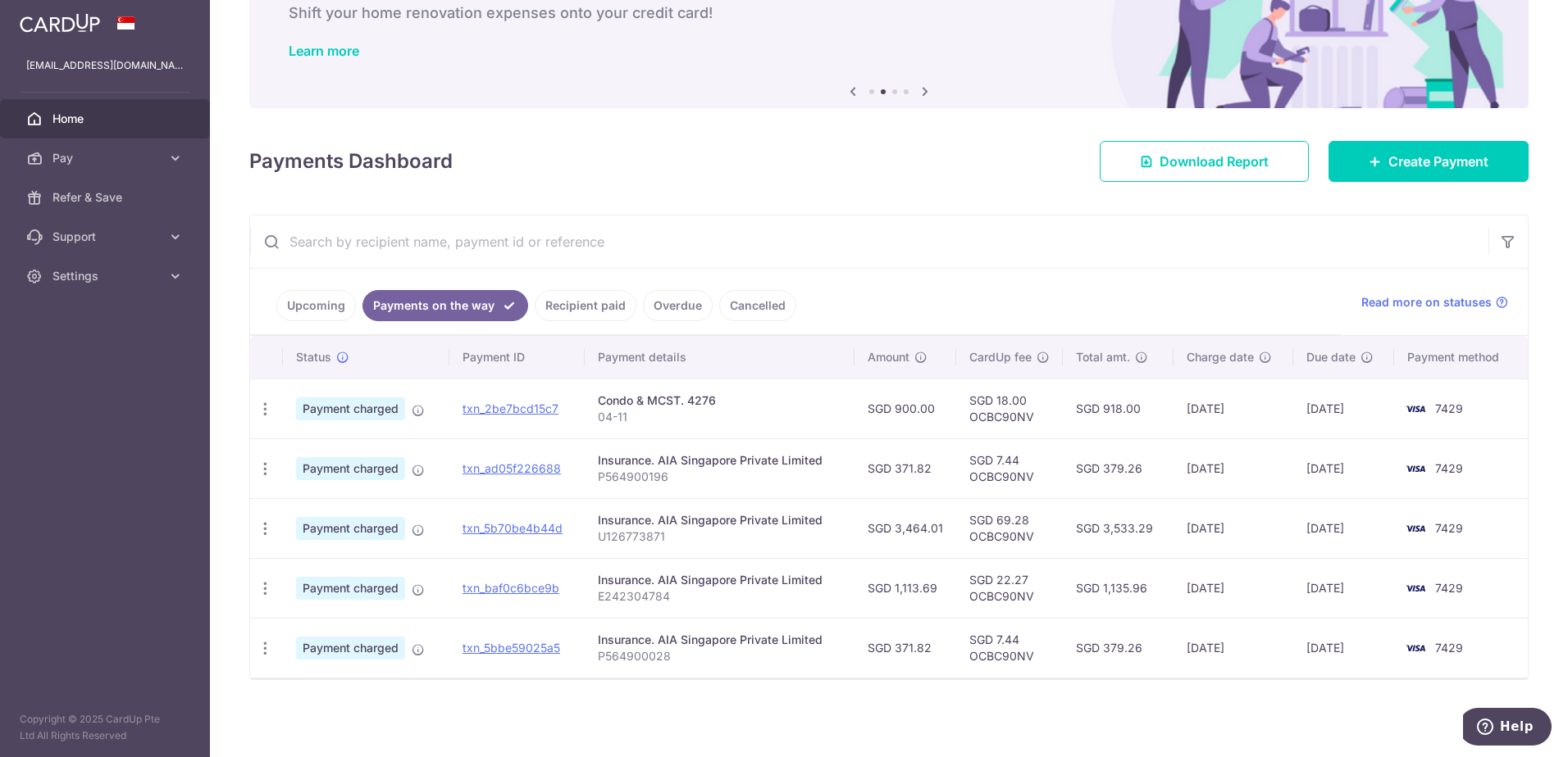
click at [68, 124] on span "Home" at bounding box center [106, 119] width 108 height 16
